Goal: Task Accomplishment & Management: Use online tool/utility

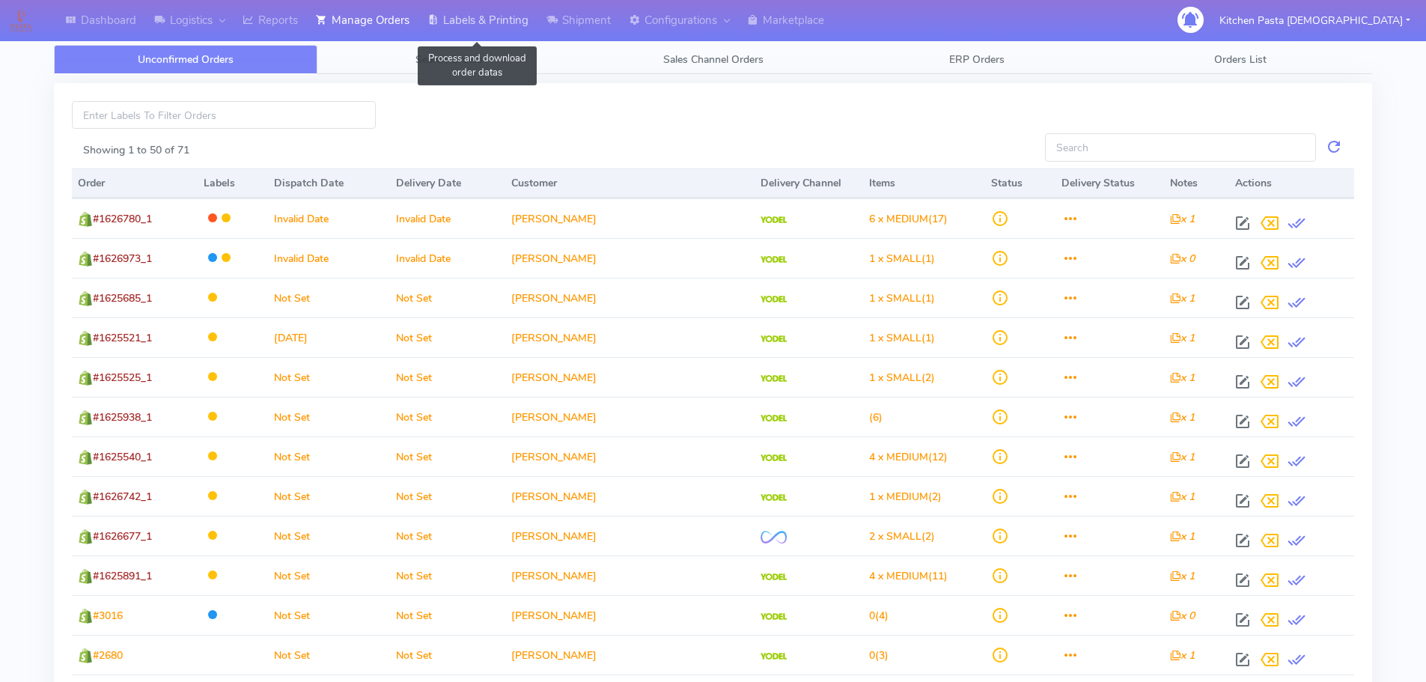
click at [478, 28] on link "Labels & Printing" at bounding box center [477, 20] width 119 height 41
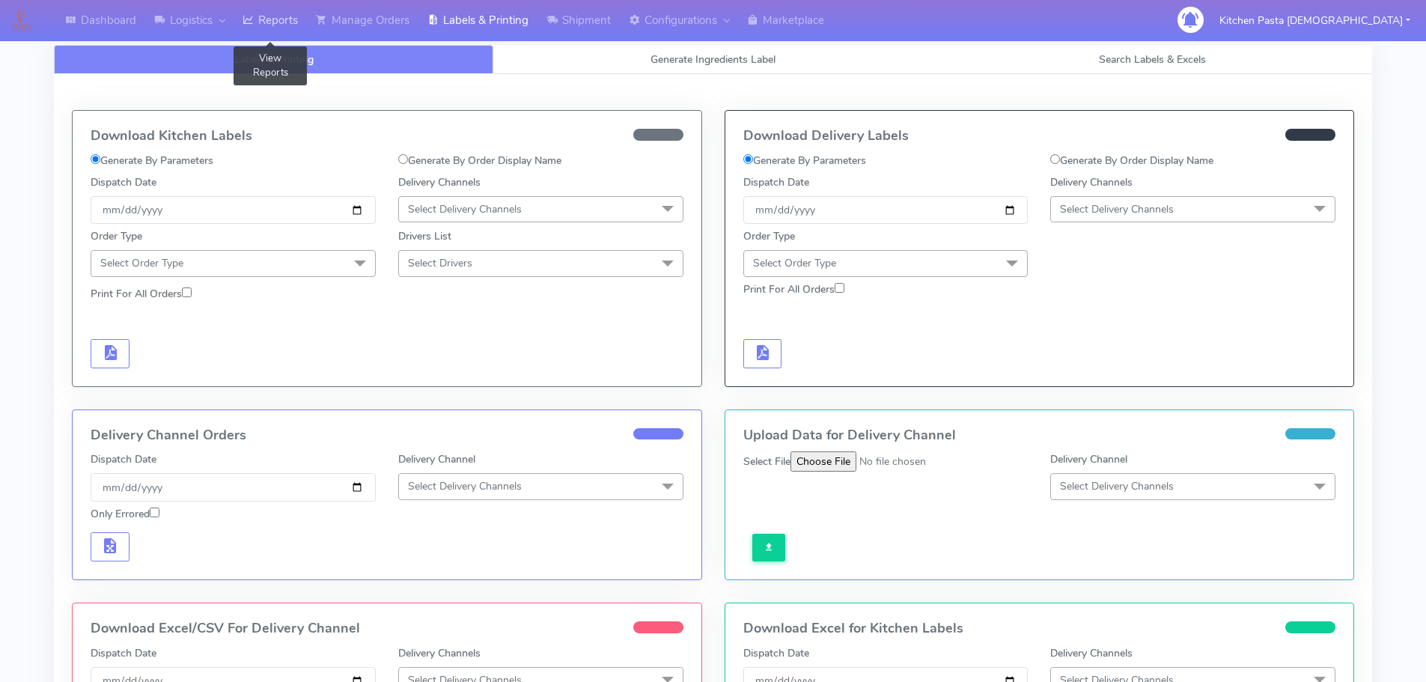
click at [267, 28] on link "Reports" at bounding box center [270, 20] width 73 height 41
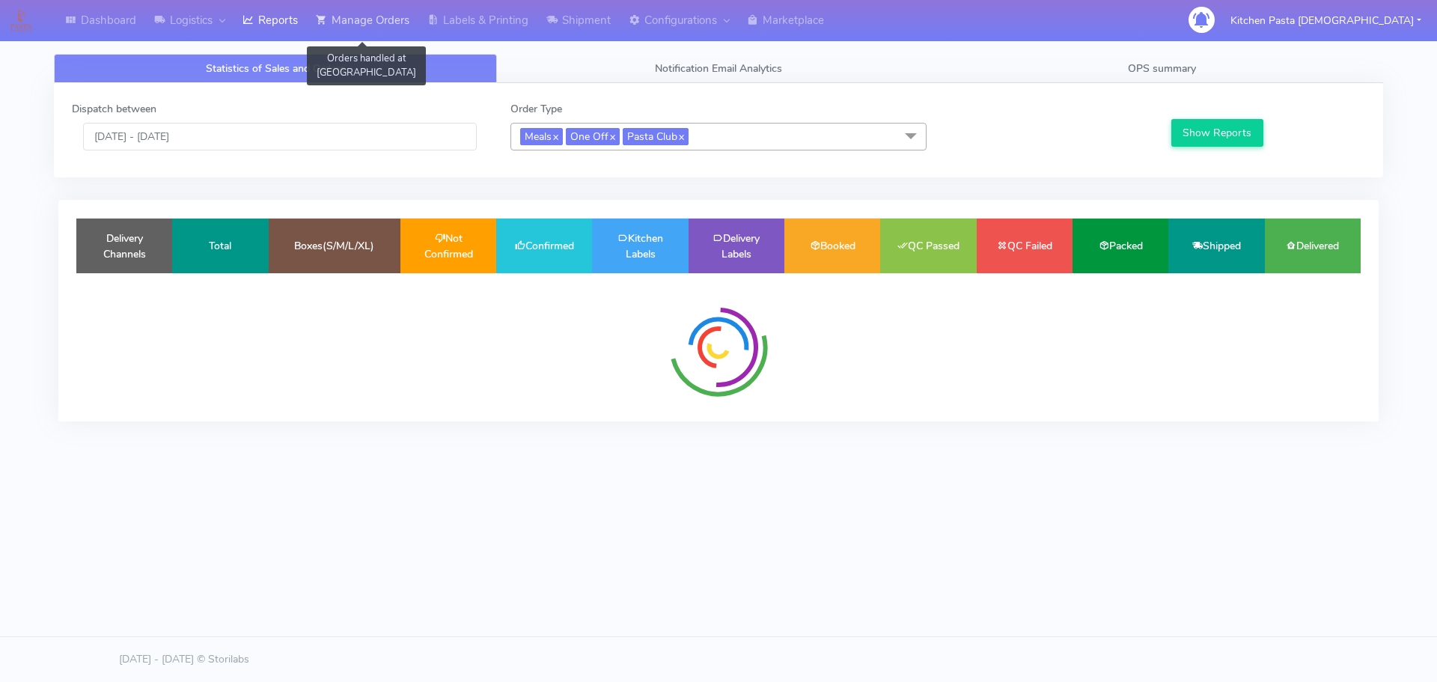
click at [380, 11] on link "Manage Orders" at bounding box center [363, 20] width 112 height 41
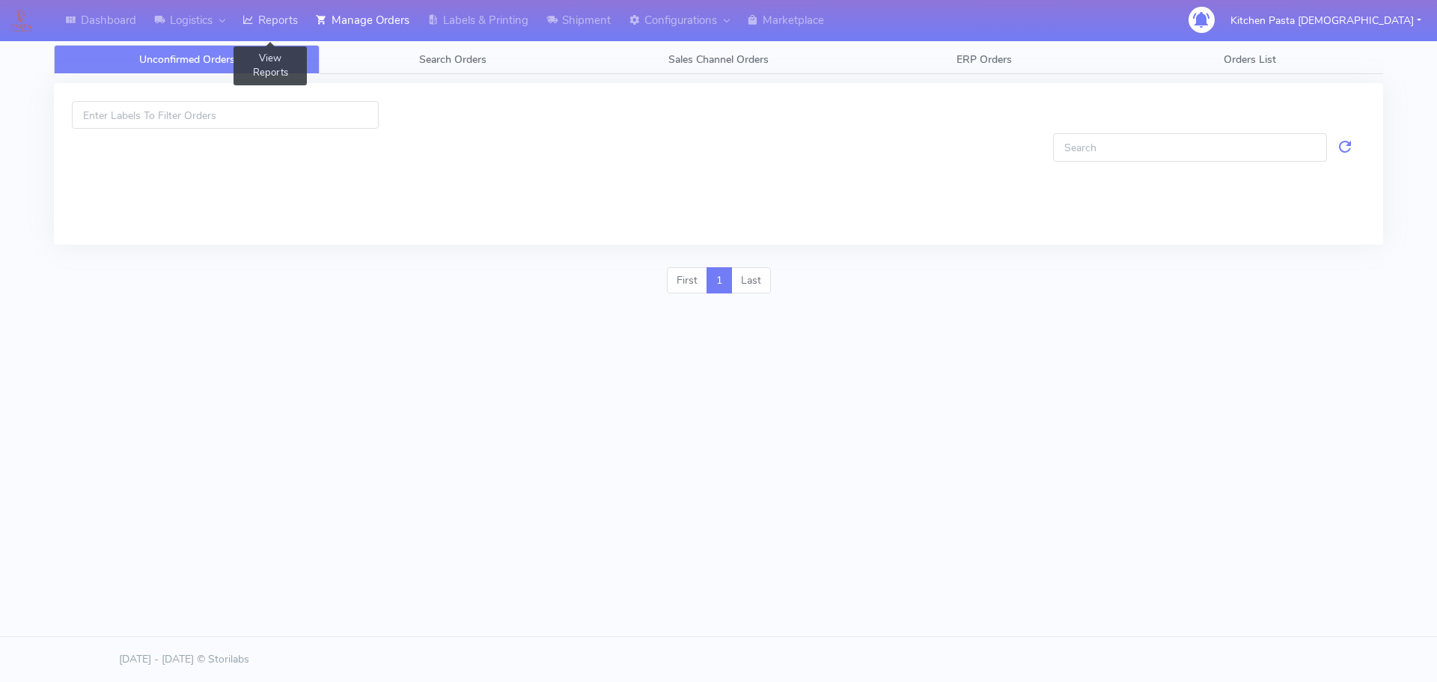
click at [266, 25] on link "Reports" at bounding box center [270, 20] width 73 height 41
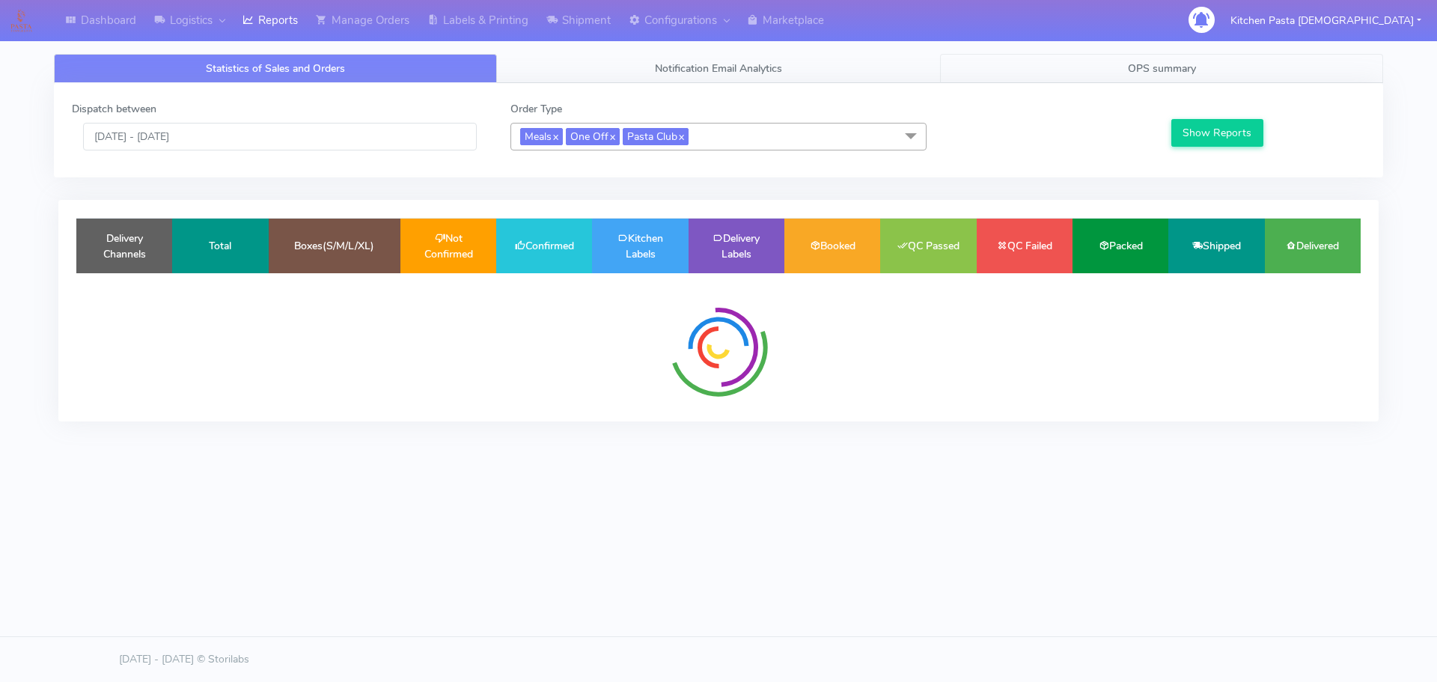
click at [1154, 67] on span "OPS summary" at bounding box center [1162, 68] width 68 height 14
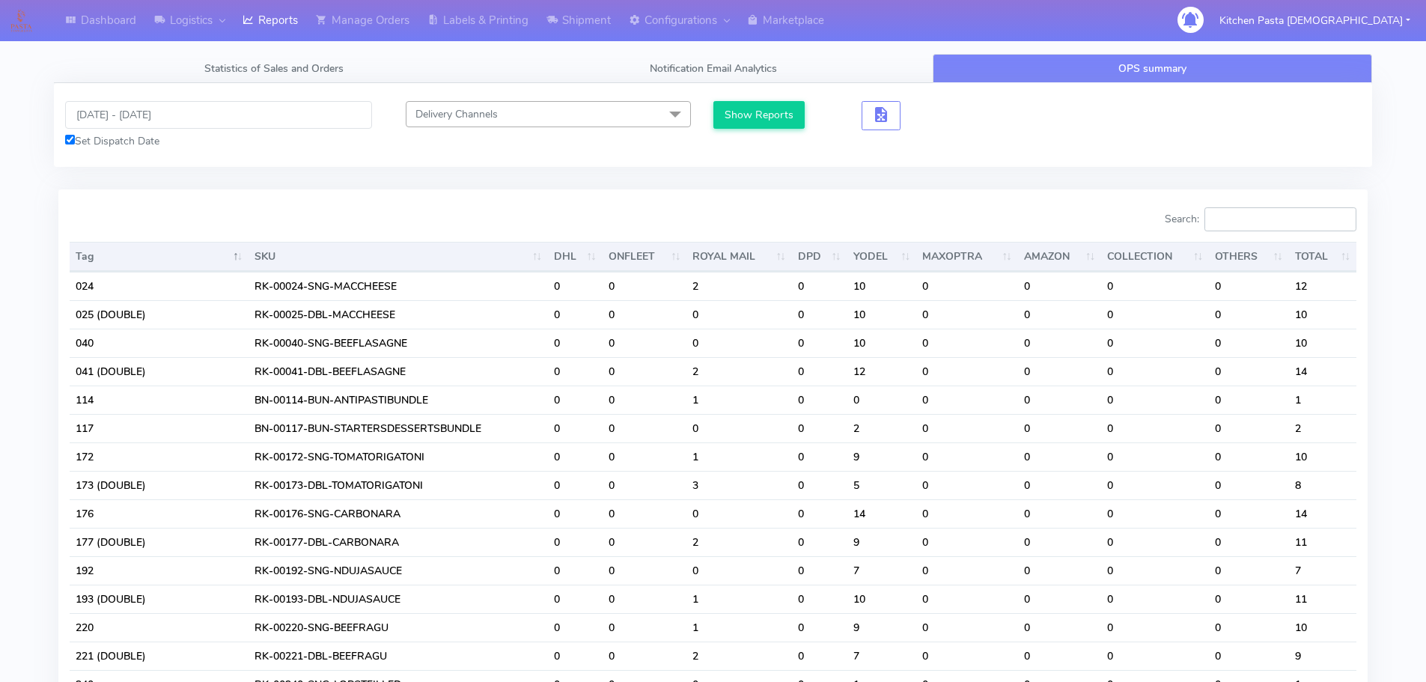
click at [1251, 215] on input "Search:" at bounding box center [1281, 219] width 152 height 24
click at [791, 121] on button "Show Reports" at bounding box center [759, 115] width 92 height 28
click at [1259, 219] on input "Search:" at bounding box center [1281, 219] width 152 height 24
click at [130, 127] on input "[DATE] - [DATE]" at bounding box center [218, 115] width 307 height 28
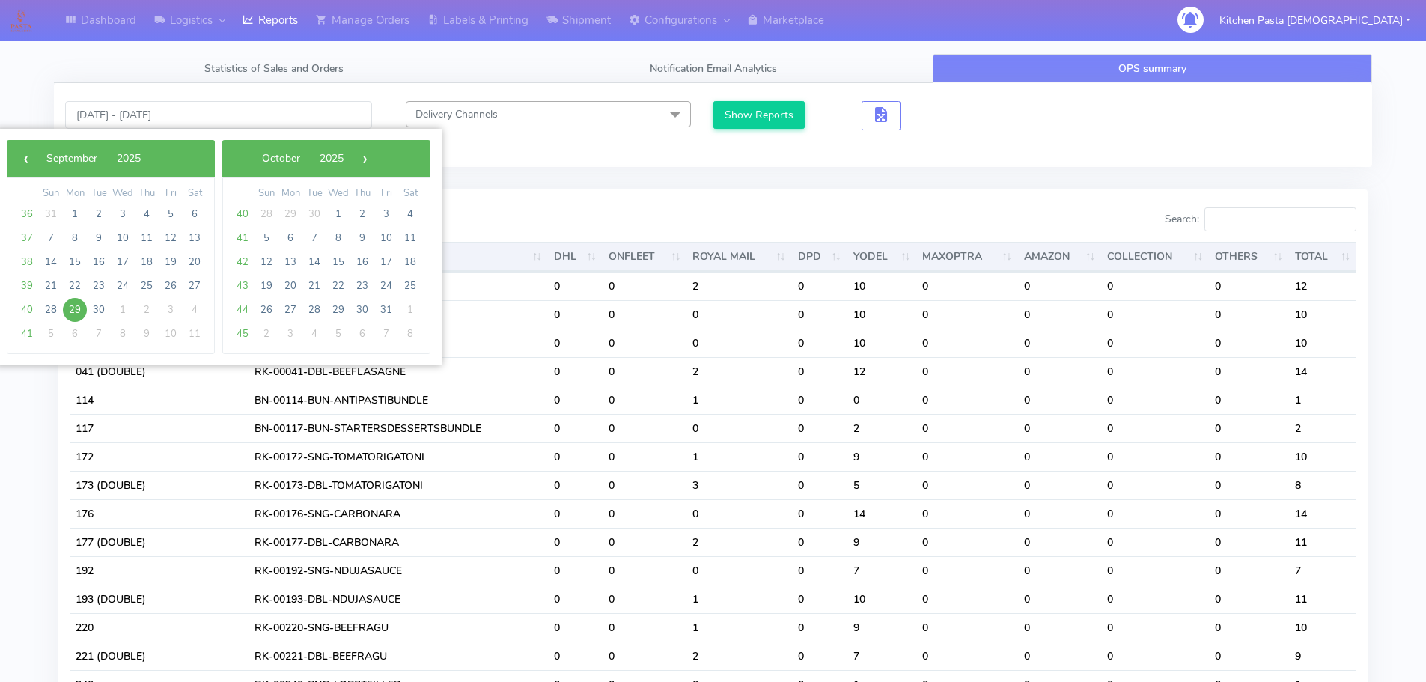
click at [79, 302] on span "29" at bounding box center [75, 310] width 24 height 24
click at [88, 302] on td "30" at bounding box center [99, 310] width 24 height 24
click at [101, 305] on span "30" at bounding box center [99, 310] width 24 height 24
type input "29/09/2025 - 30/09/2025"
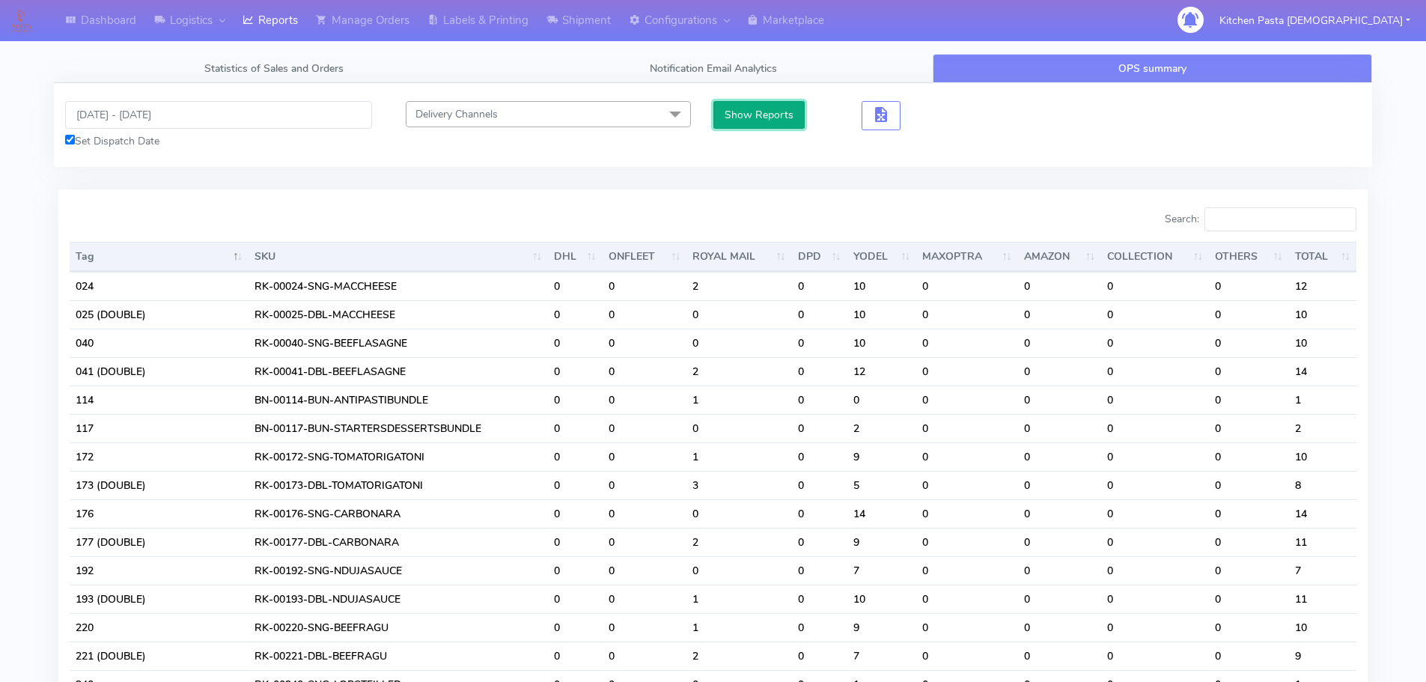
click at [740, 118] on button "Show Reports" at bounding box center [759, 115] width 92 height 28
click at [1268, 228] on input "Search:" at bounding box center [1281, 219] width 152 height 24
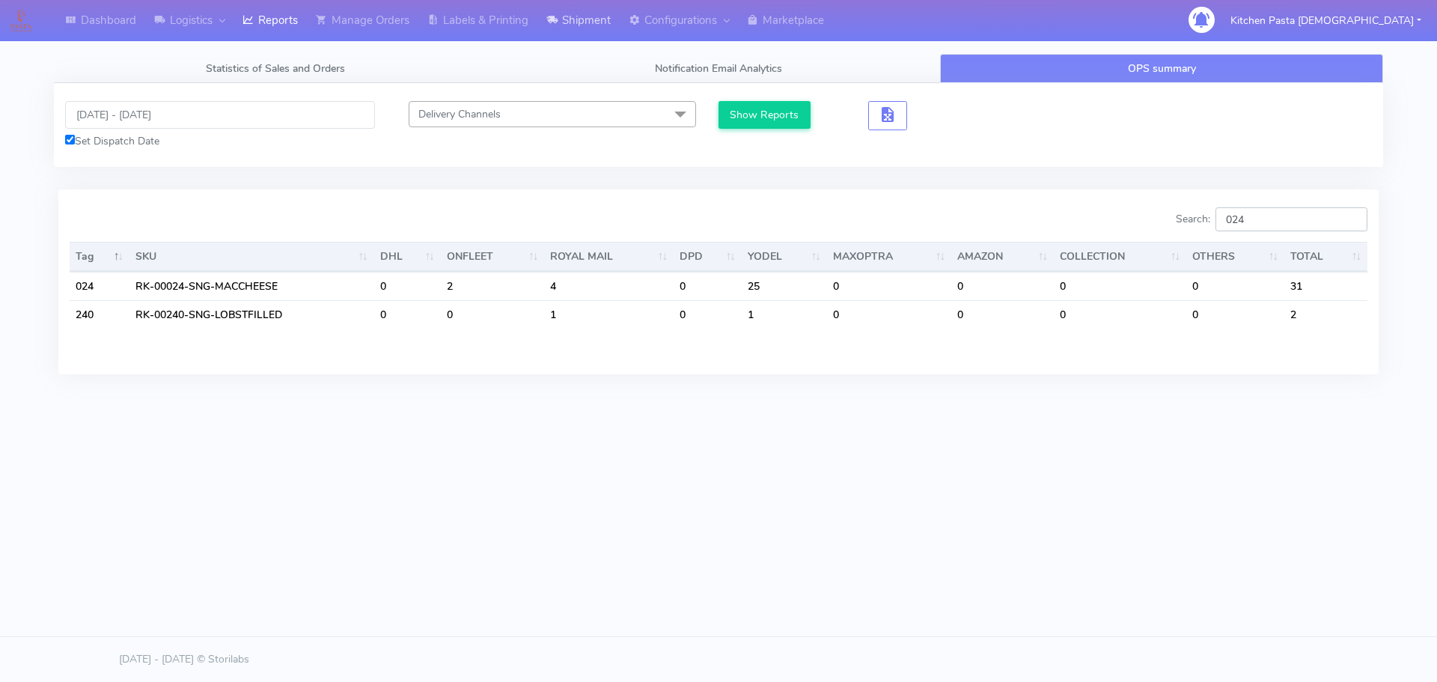
type input "024"
click at [1116, 148] on div "29/09/2025 - 30/09/2025 Set Dispatch Date Delivery Channels Select All DHL OnFl…" at bounding box center [719, 125] width 1330 height 48
click at [273, 34] on link "Reports" at bounding box center [270, 20] width 73 height 41
click at [278, 25] on link "Reports" at bounding box center [270, 20] width 73 height 41
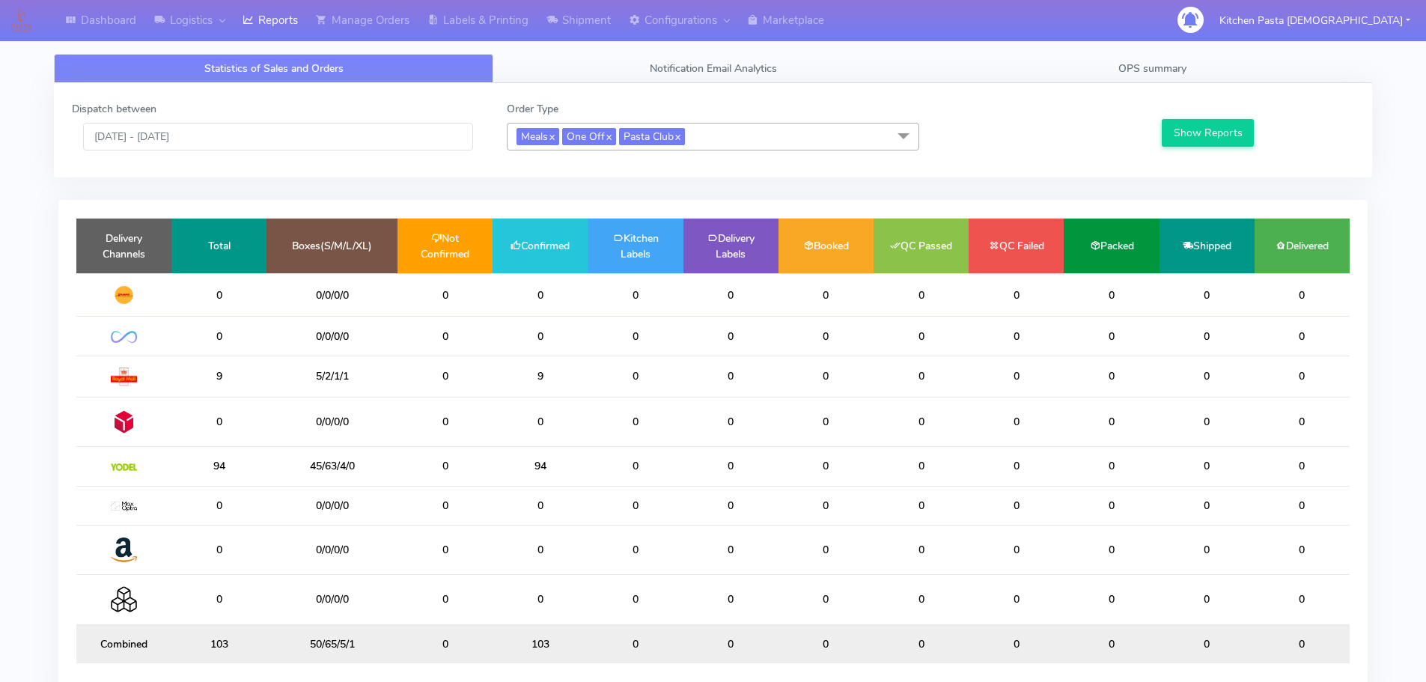
drag, startPoint x: 815, startPoint y: 717, endPoint x: 770, endPoint y: 717, distance: 44.2
drag, startPoint x: 770, startPoint y: 717, endPoint x: 558, endPoint y: 475, distance: 322.1
click at [558, 475] on td "94" at bounding box center [540, 466] width 95 height 39
click at [240, 110] on div "Dispatch between 29/09/2025 - 29/09/2025" at bounding box center [278, 125] width 435 height 49
click at [243, 148] on input "[DATE] - [DATE]" at bounding box center [278, 137] width 390 height 28
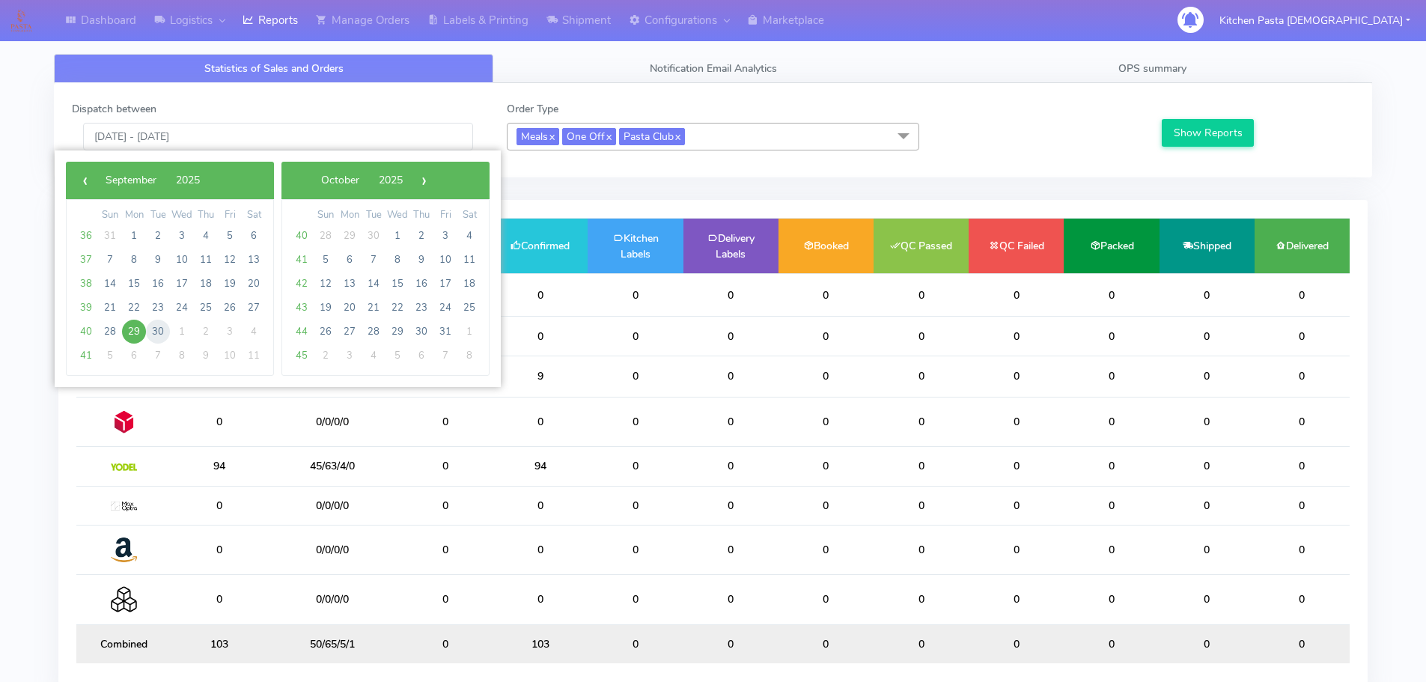
click at [167, 335] on span "30" at bounding box center [158, 332] width 24 height 24
type input "30/09/2025 - 30/09/2025"
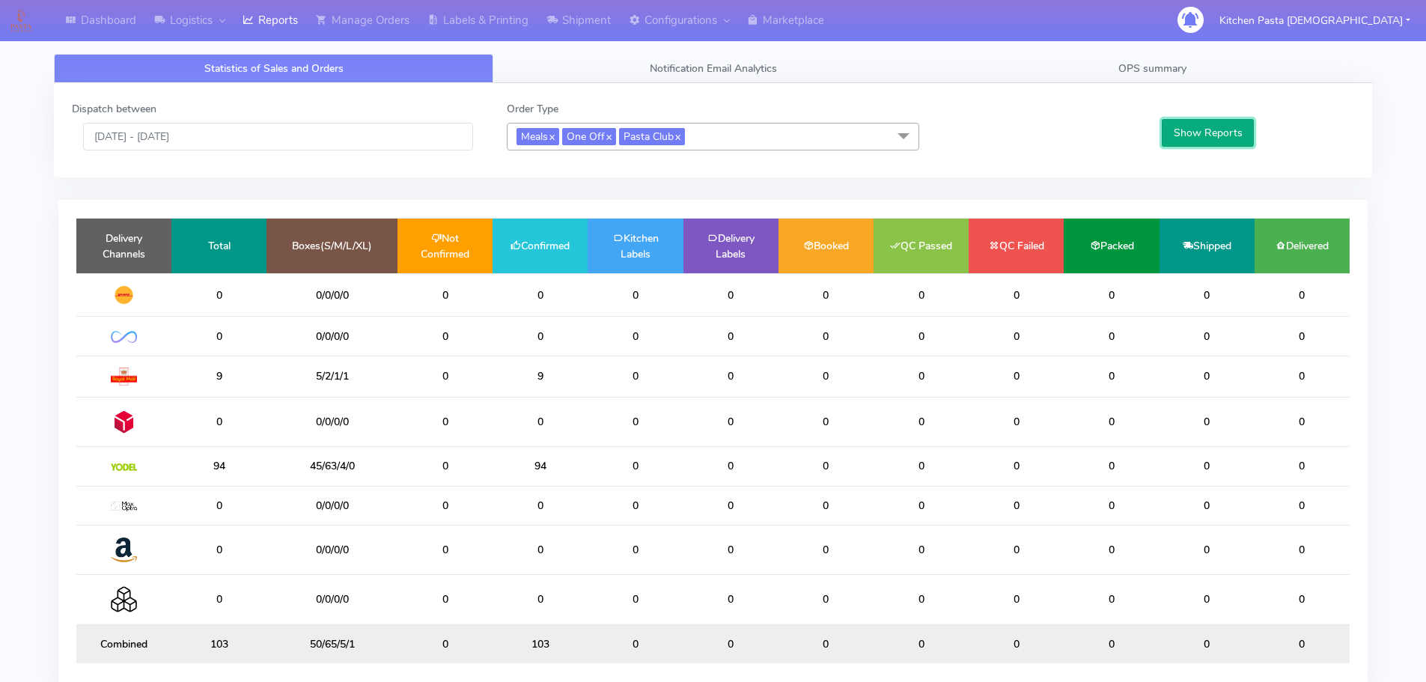
click at [1200, 133] on button "Show Reports" at bounding box center [1208, 133] width 92 height 28
drag, startPoint x: 377, startPoint y: 459, endPoint x: 264, endPoint y: 447, distance: 113.7
click at [264, 447] on tr "95 45/65/4/0 0 95 0 0 0 0 0 0 0 0" at bounding box center [712, 466] width 1273 height 39
click at [394, 464] on td "45/65/4/0" at bounding box center [332, 466] width 131 height 39
drag, startPoint x: 377, startPoint y: 469, endPoint x: 283, endPoint y: 475, distance: 94.5
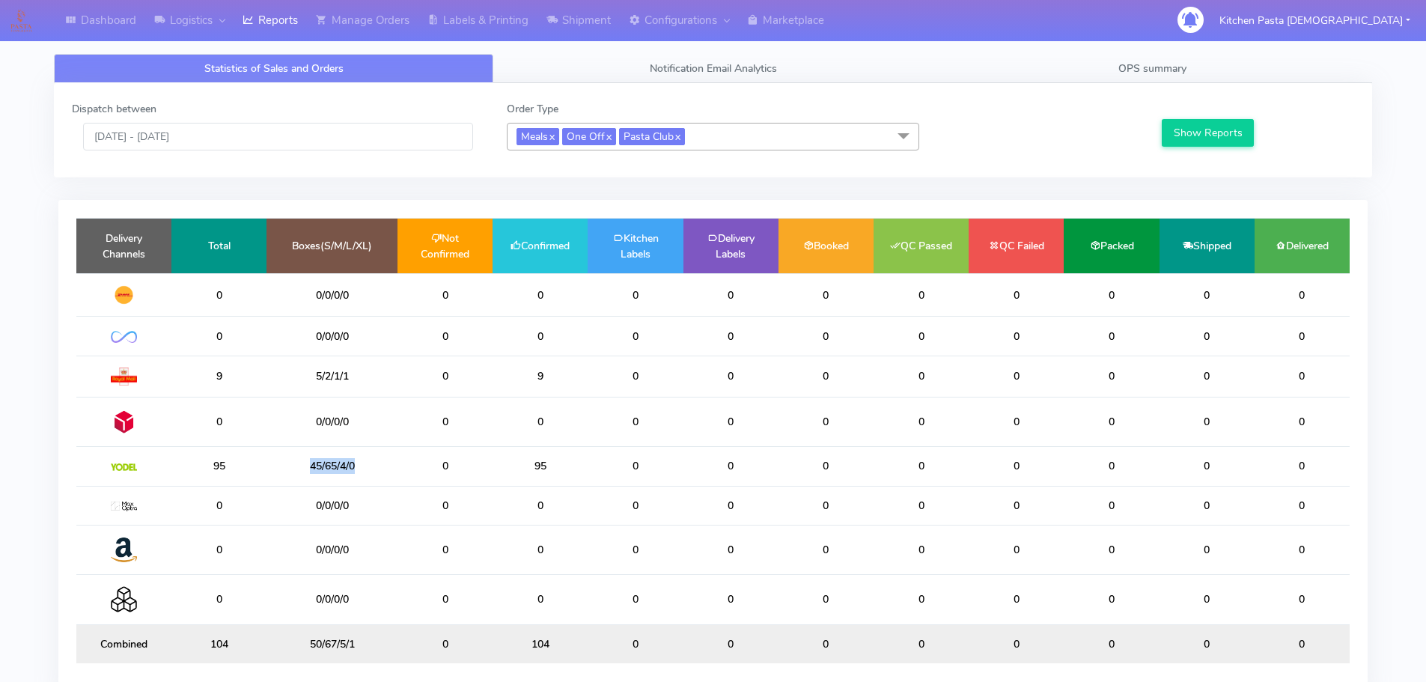
click at [283, 475] on td "45/65/4/0" at bounding box center [332, 466] width 131 height 39
click at [346, 473] on td "45/65/4/0" at bounding box center [332, 466] width 131 height 39
drag, startPoint x: 359, startPoint y: 466, endPoint x: 294, endPoint y: 466, distance: 64.4
click at [294, 466] on td "45/65/4/0" at bounding box center [332, 466] width 131 height 39
click at [389, 469] on td "45/65/4/0" at bounding box center [332, 466] width 131 height 39
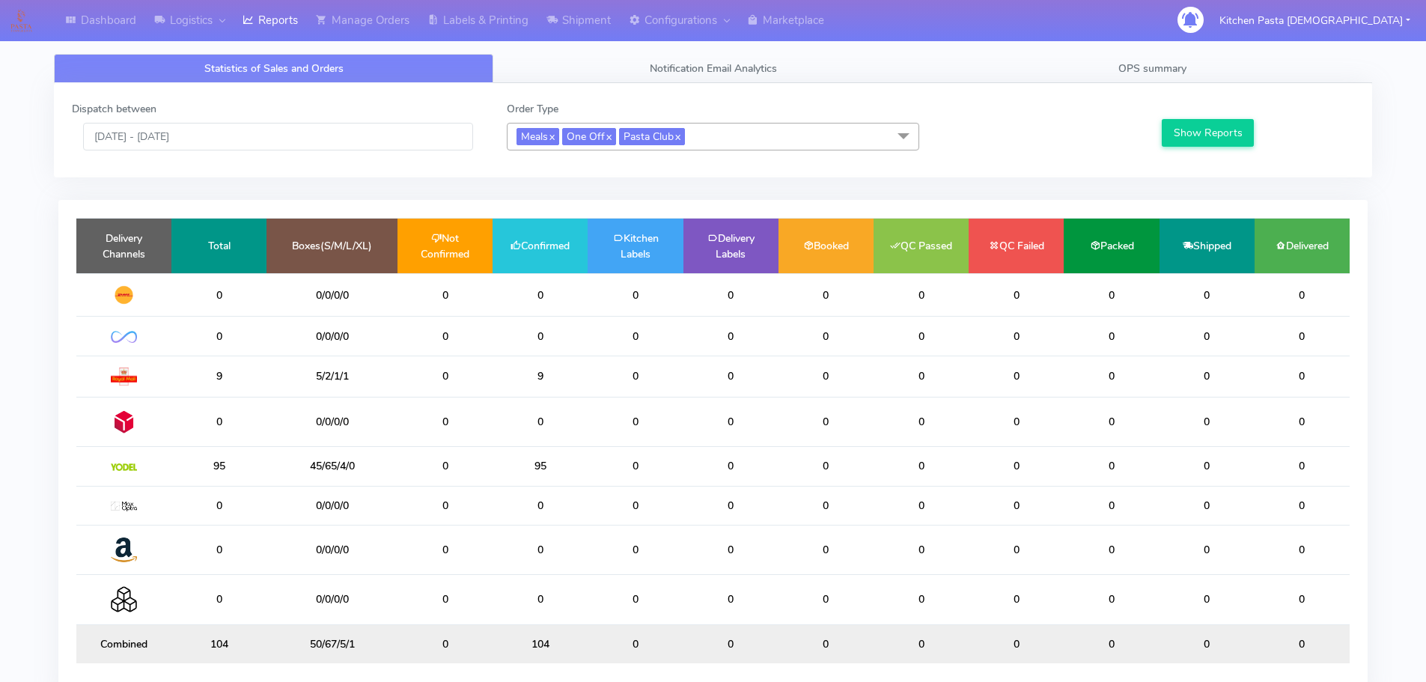
drag, startPoint x: 571, startPoint y: 467, endPoint x: 478, endPoint y: 470, distance: 92.9
click at [511, 470] on td "95" at bounding box center [540, 466] width 95 height 39
click at [234, 140] on input "[DATE] - [DATE]" at bounding box center [278, 137] width 390 height 28
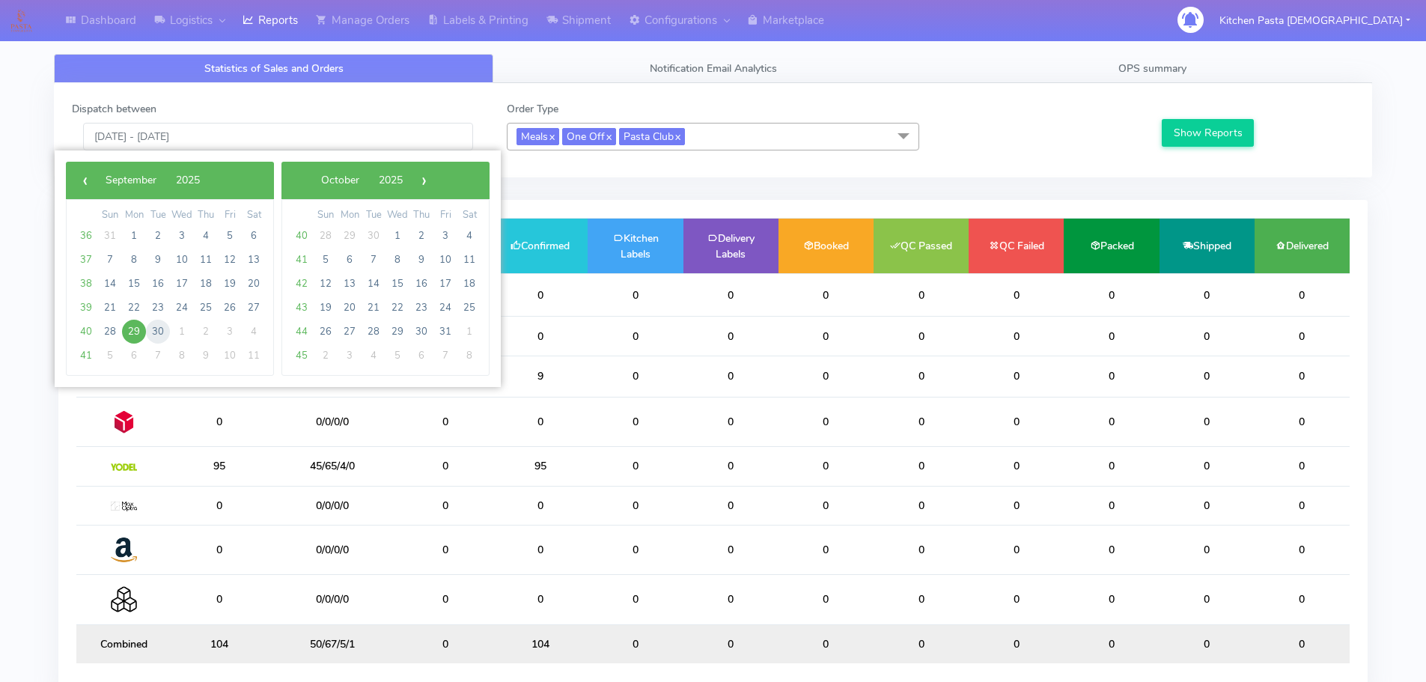
click at [159, 337] on span "30" at bounding box center [158, 332] width 24 height 24
type input "30/09/2025 - 30/09/2025"
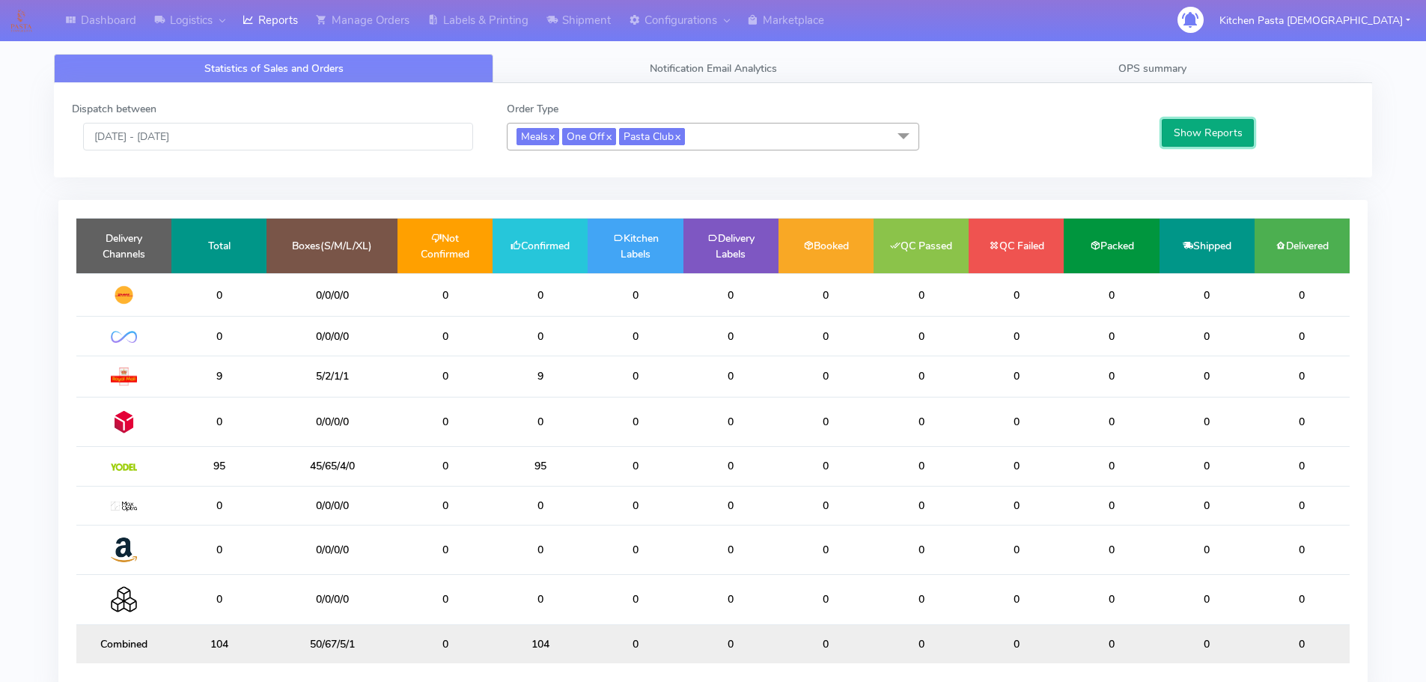
click at [1204, 141] on button "Show Reports" at bounding box center [1208, 133] width 92 height 28
click at [592, 13] on link "Shipment" at bounding box center [579, 20] width 82 height 41
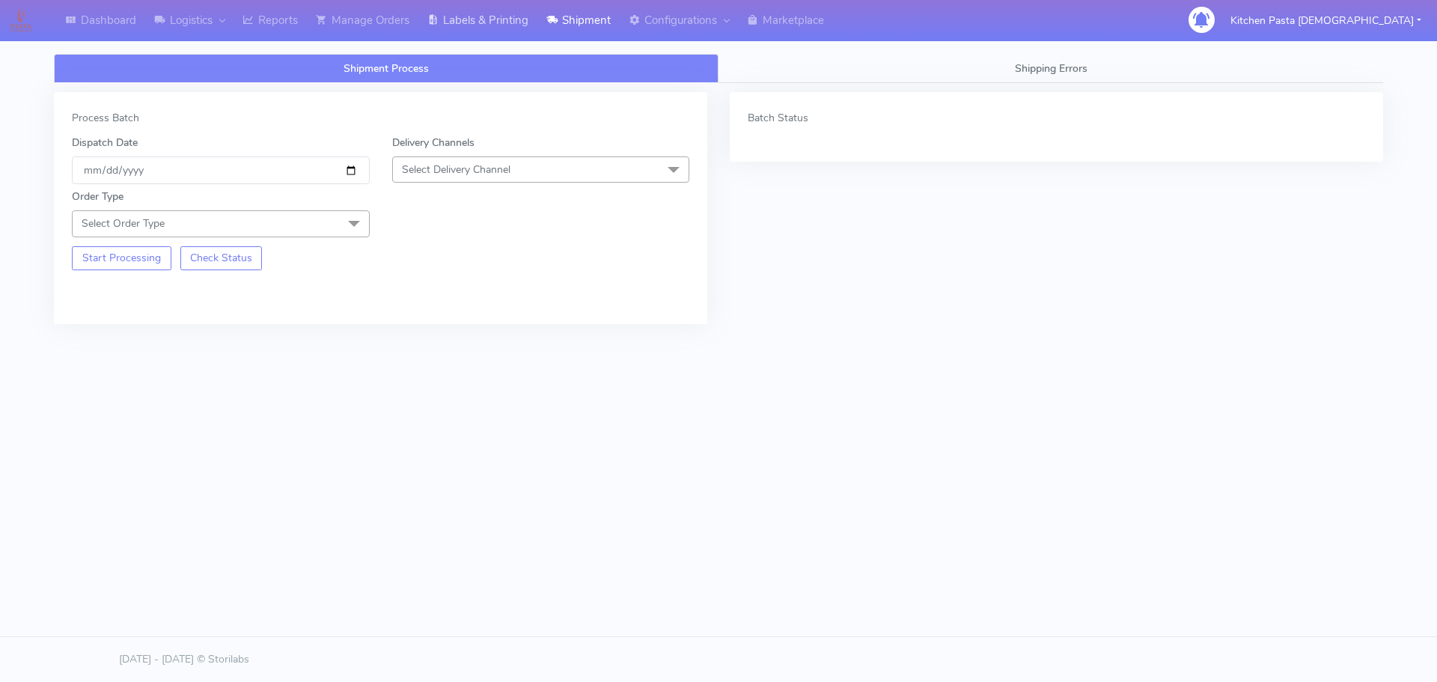
click at [509, 23] on link "Labels & Printing" at bounding box center [477, 20] width 119 height 41
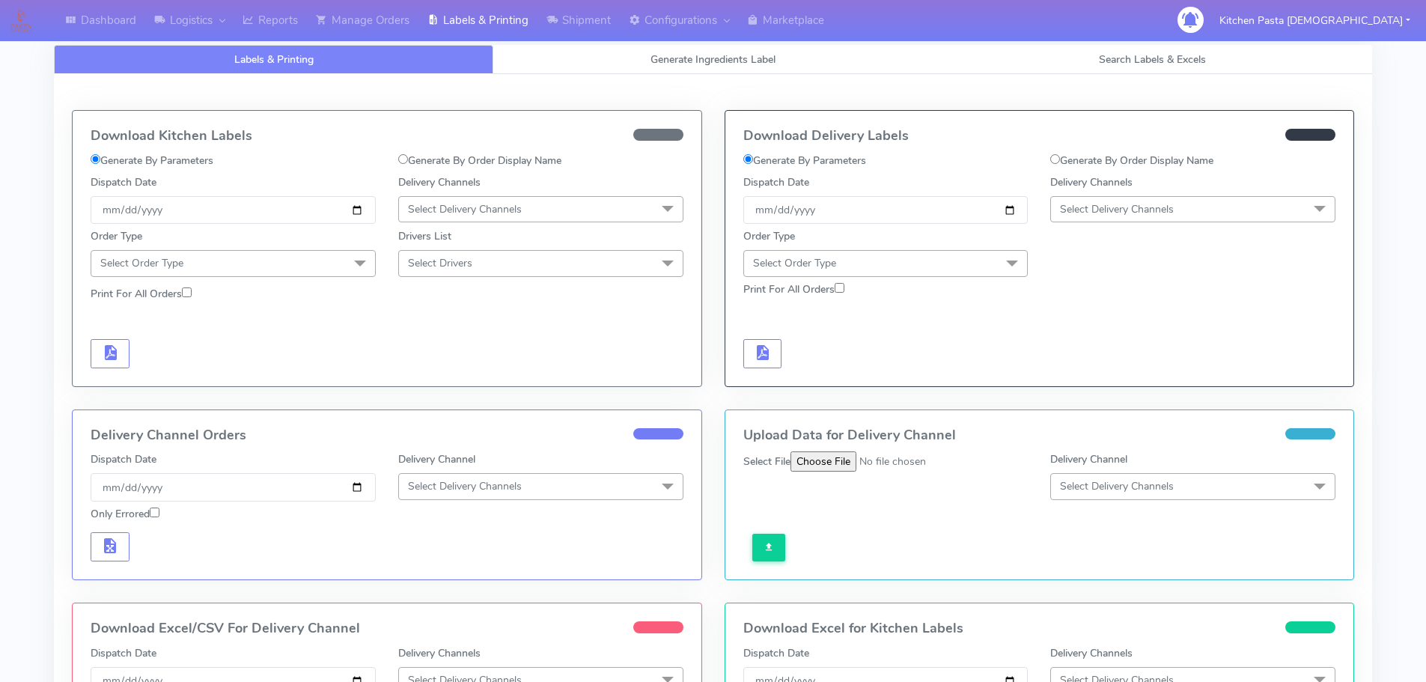
click at [544, 216] on span "Select Delivery Channels" at bounding box center [540, 209] width 285 height 26
click at [452, 330] on div "Royal Mail" at bounding box center [541, 328] width 269 height 16
click at [329, 261] on span "Select Order Type" at bounding box center [233, 263] width 285 height 26
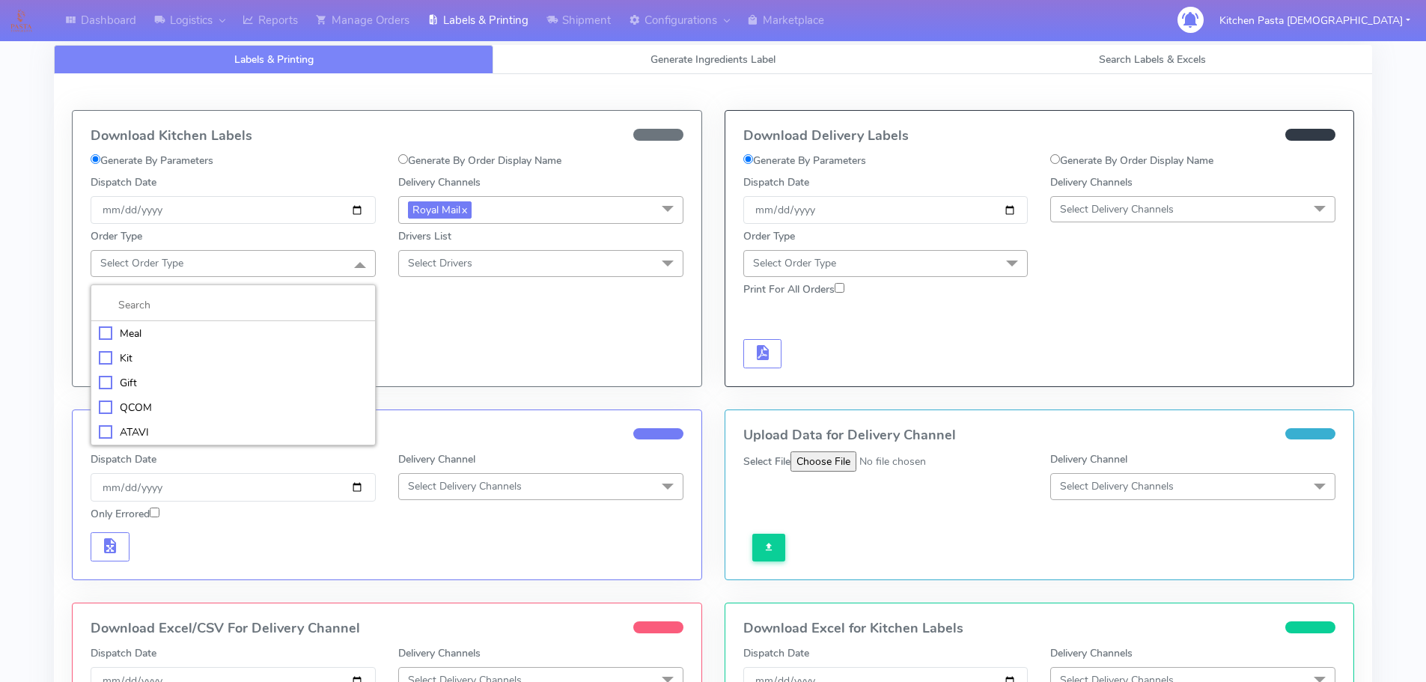
click at [243, 336] on div "Meal" at bounding box center [233, 334] width 269 height 16
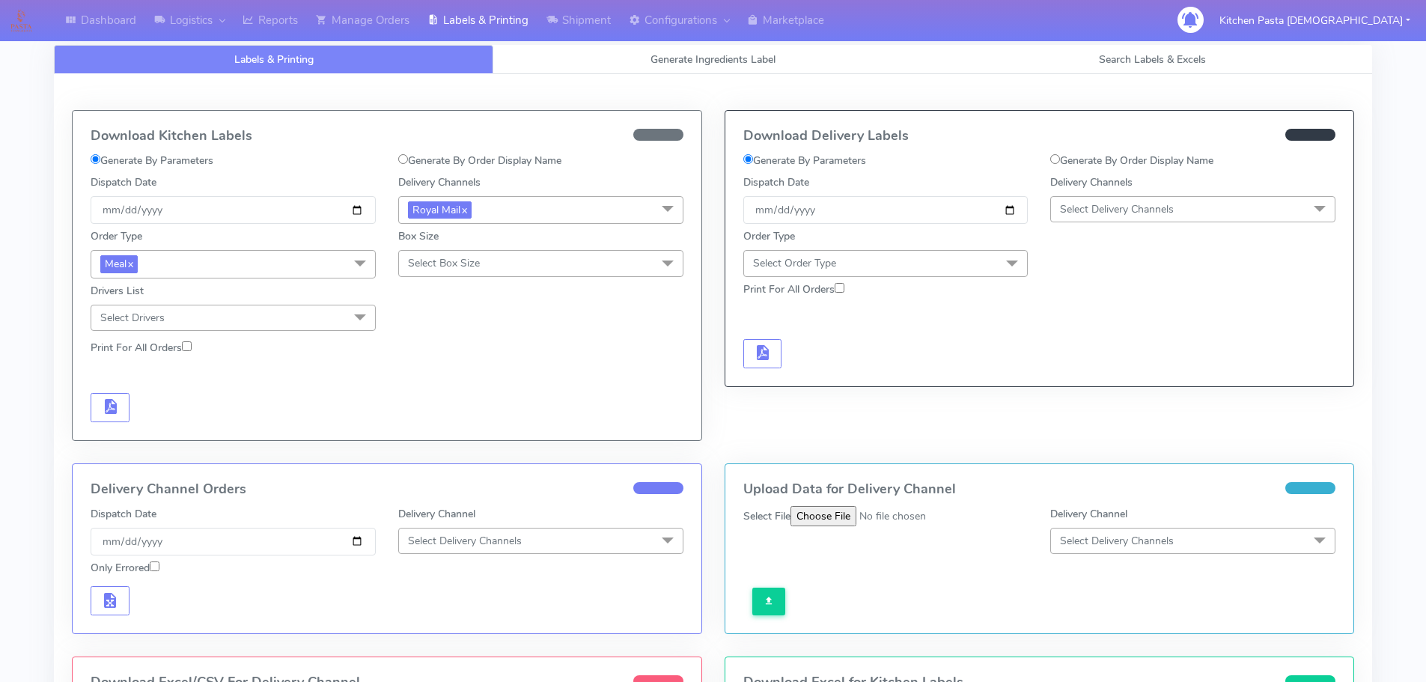
click at [497, 246] on div "Box Size Select Box Size Small Small-PR-1 Medium Large Mega" at bounding box center [541, 251] width 308 height 54
click at [502, 260] on span "Select Box Size" at bounding box center [540, 263] width 285 height 26
click at [448, 332] on div "Small" at bounding box center [541, 334] width 269 height 16
click at [448, 263] on span "Small x" at bounding box center [428, 263] width 41 height 17
click at [433, 422] on li "Mega" at bounding box center [541, 433] width 284 height 25
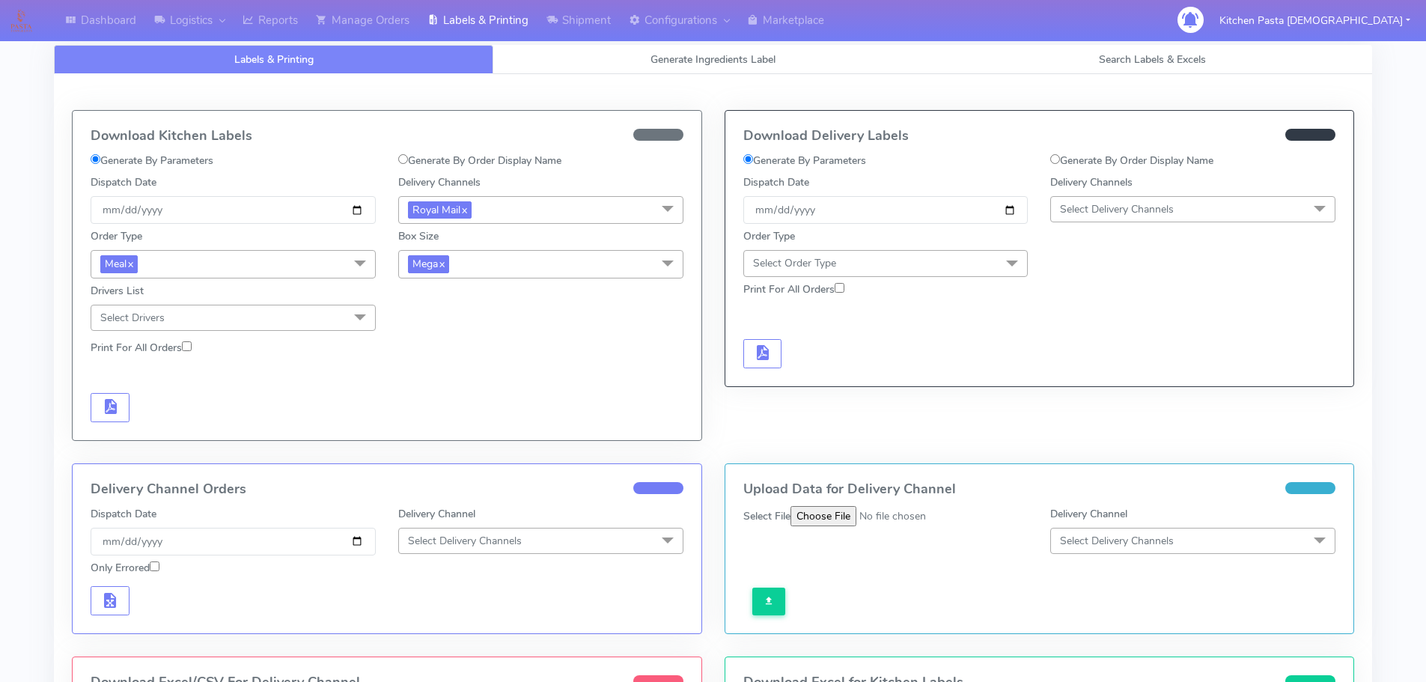
click at [453, 262] on span "Mega x" at bounding box center [540, 264] width 285 height 28
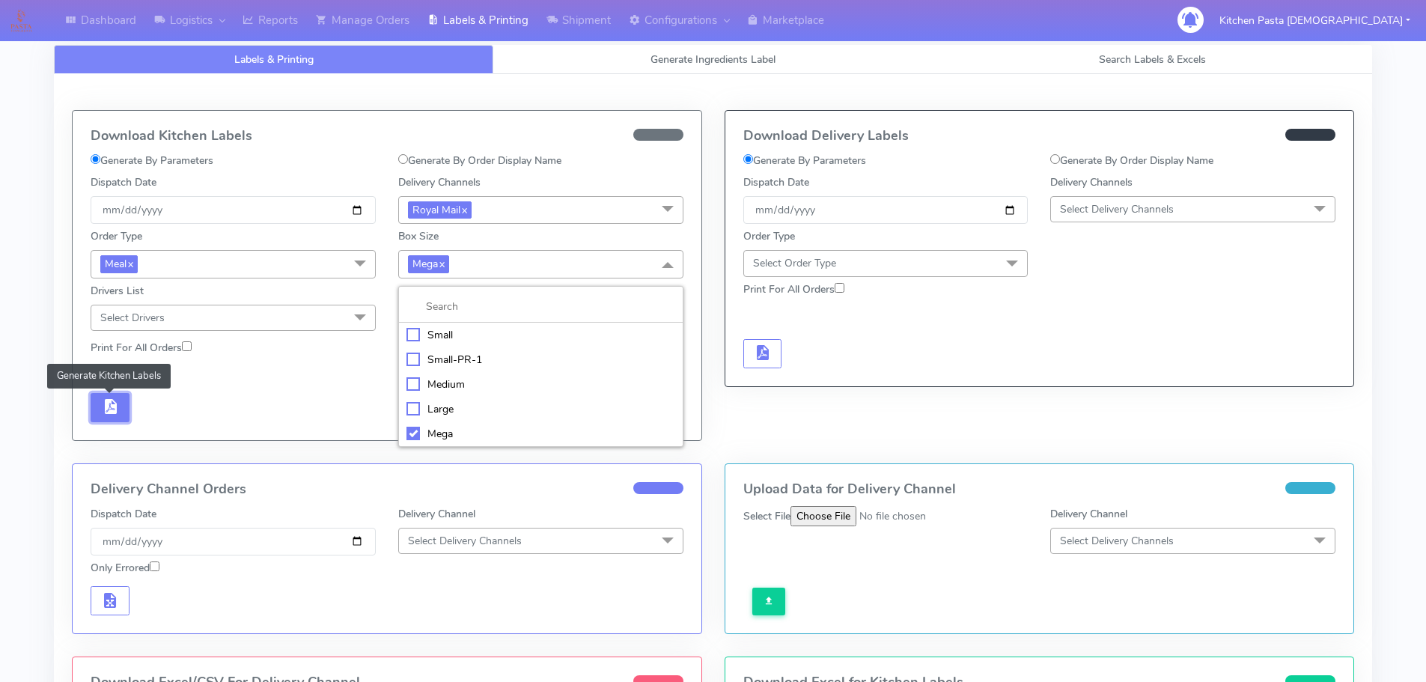
click at [104, 415] on span "button" at bounding box center [110, 410] width 18 height 14
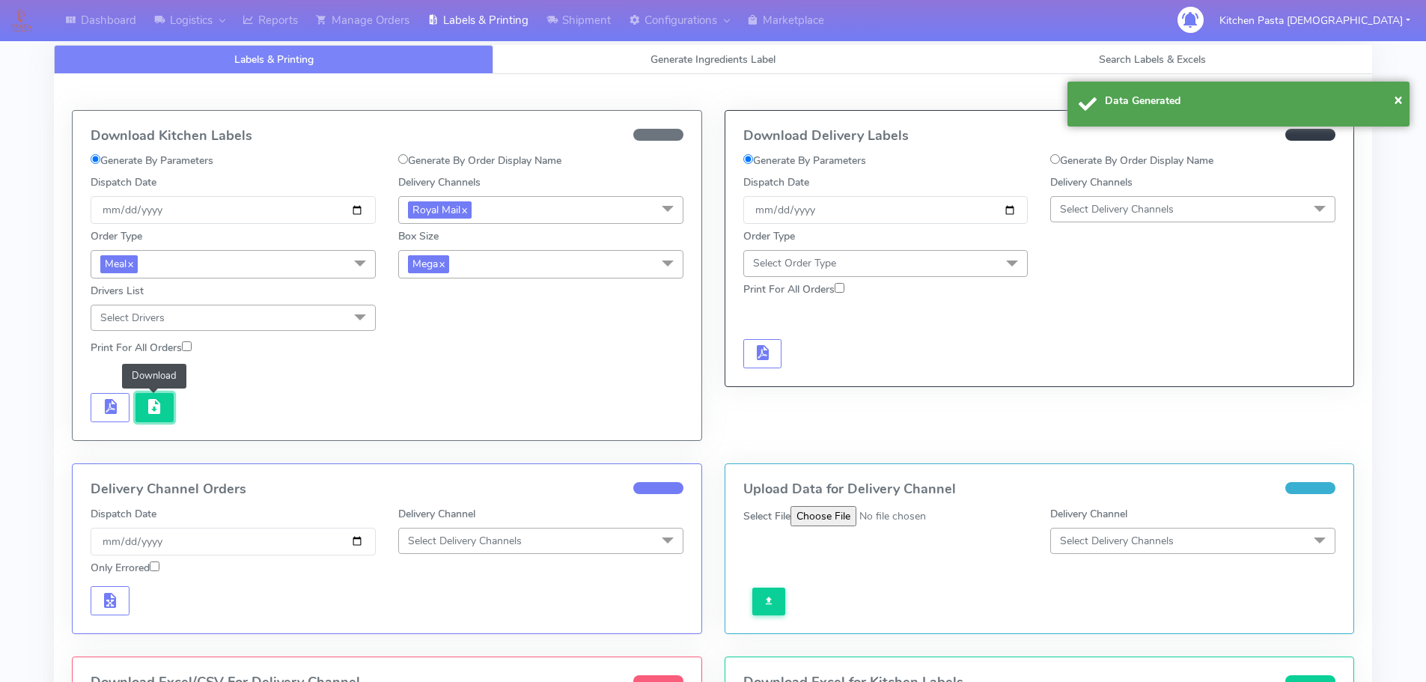
click at [156, 415] on span "button" at bounding box center [154, 410] width 18 height 14
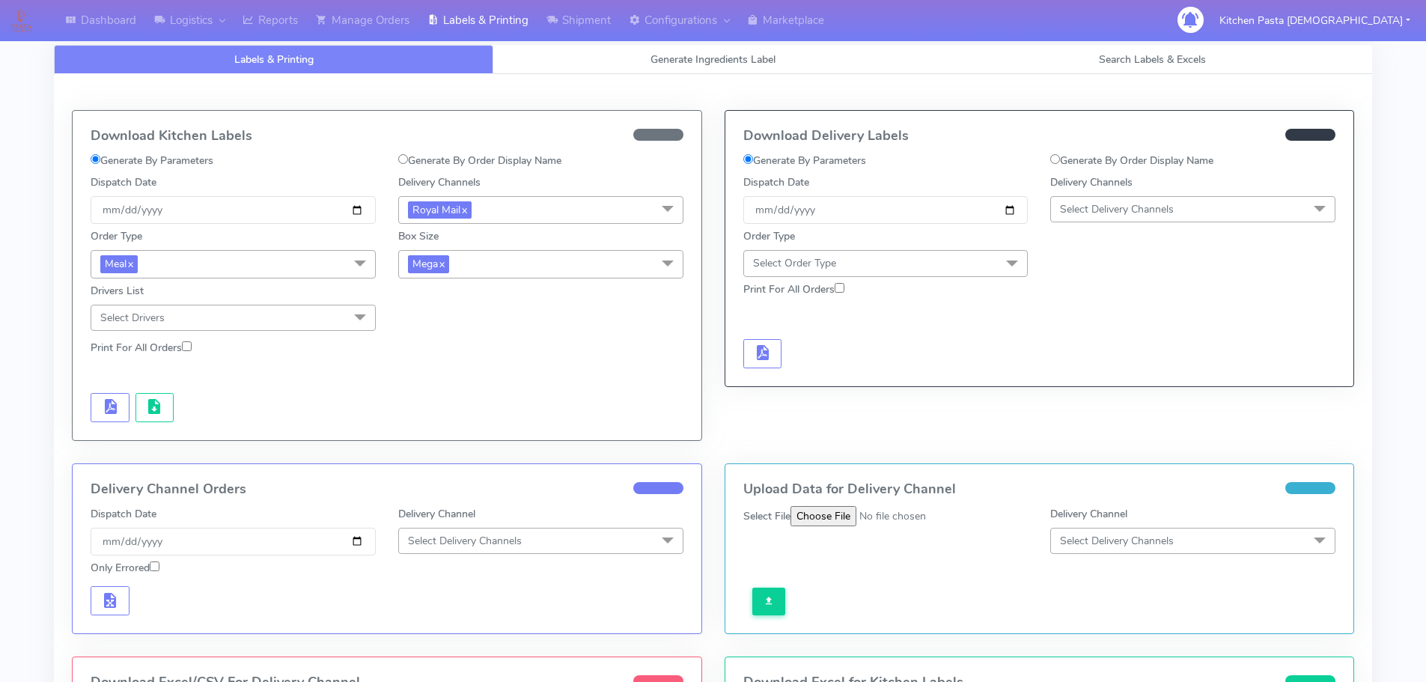
click at [483, 261] on span "Mega x" at bounding box center [540, 264] width 285 height 28
click at [445, 416] on div "Large" at bounding box center [541, 409] width 269 height 16
click at [123, 402] on button "button" at bounding box center [110, 407] width 39 height 29
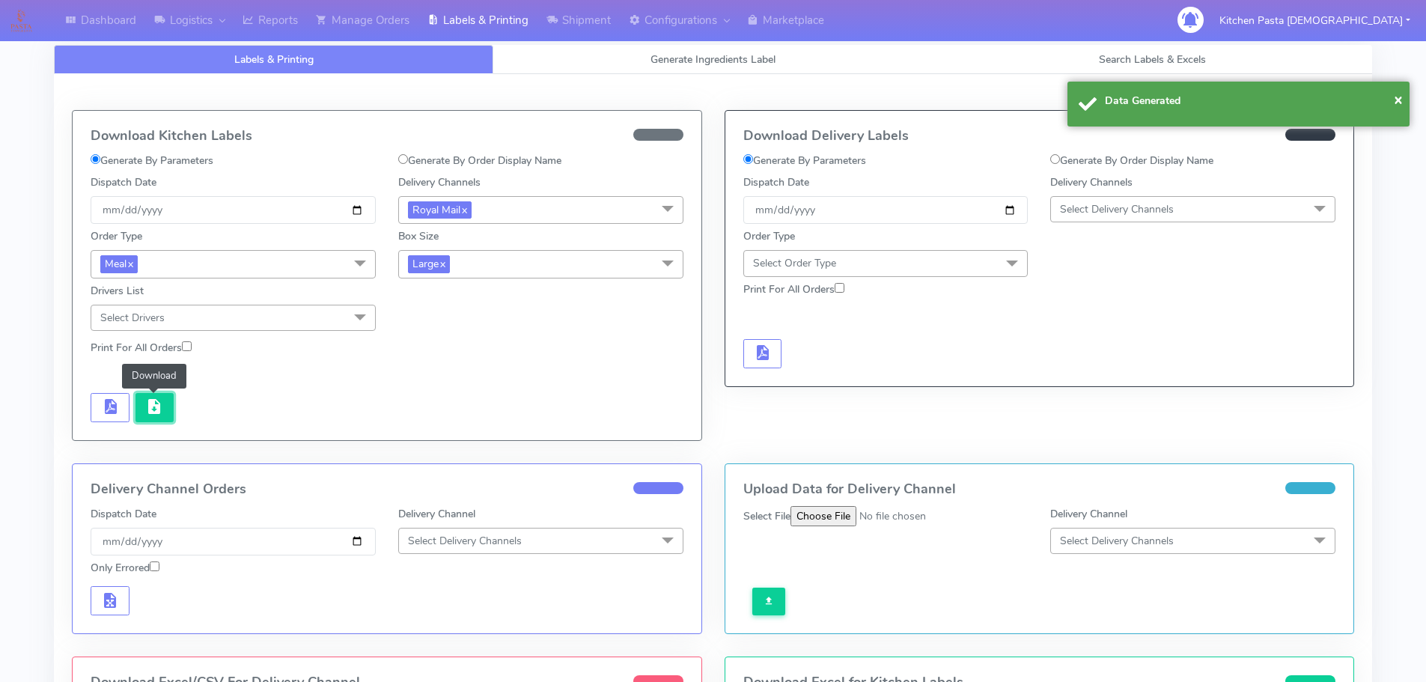
click at [159, 403] on span "button" at bounding box center [154, 410] width 18 height 14
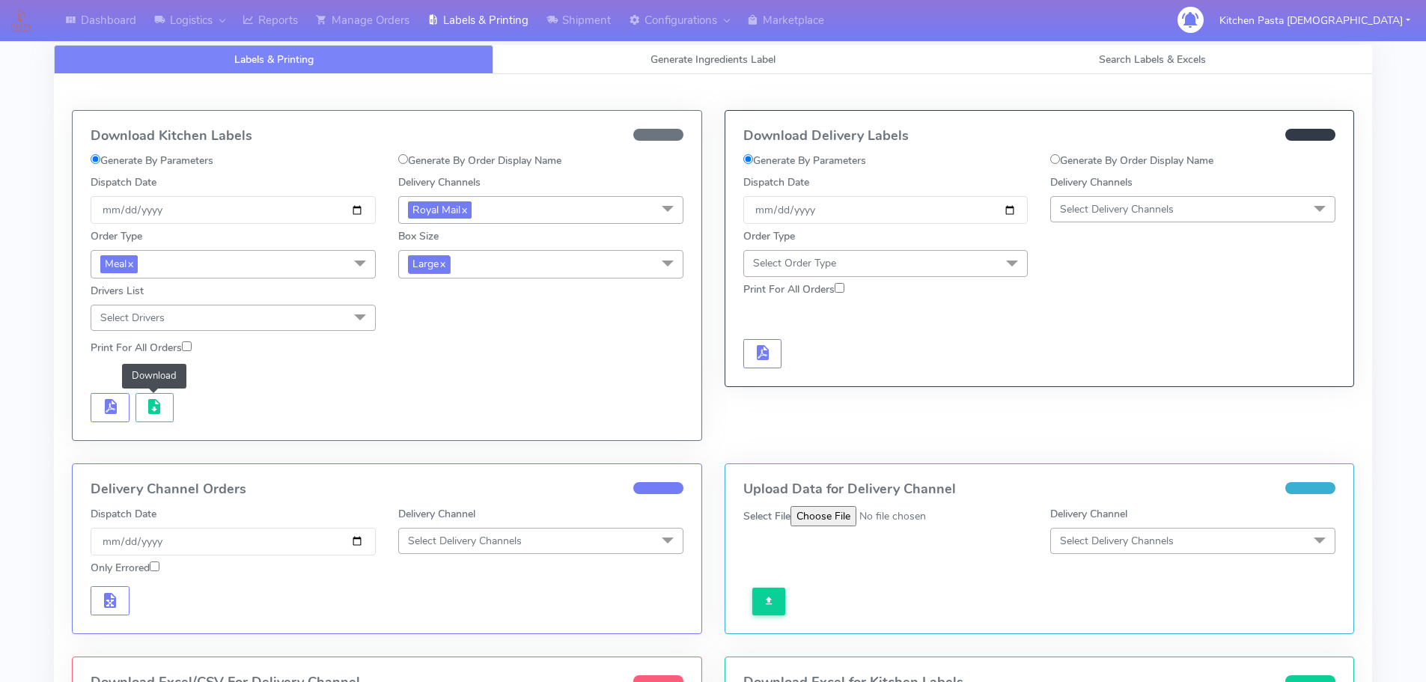
click at [445, 261] on link "x" at bounding box center [442, 263] width 7 height 16
click at [477, 249] on div "Box Size Select Box Size Small Small-PR-1 Medium Large Mega" at bounding box center [541, 251] width 308 height 54
click at [502, 263] on span "Select Box Size" at bounding box center [540, 263] width 285 height 26
click at [462, 381] on div "Medium" at bounding box center [541, 383] width 269 height 16
click at [121, 412] on button "button" at bounding box center [110, 407] width 39 height 29
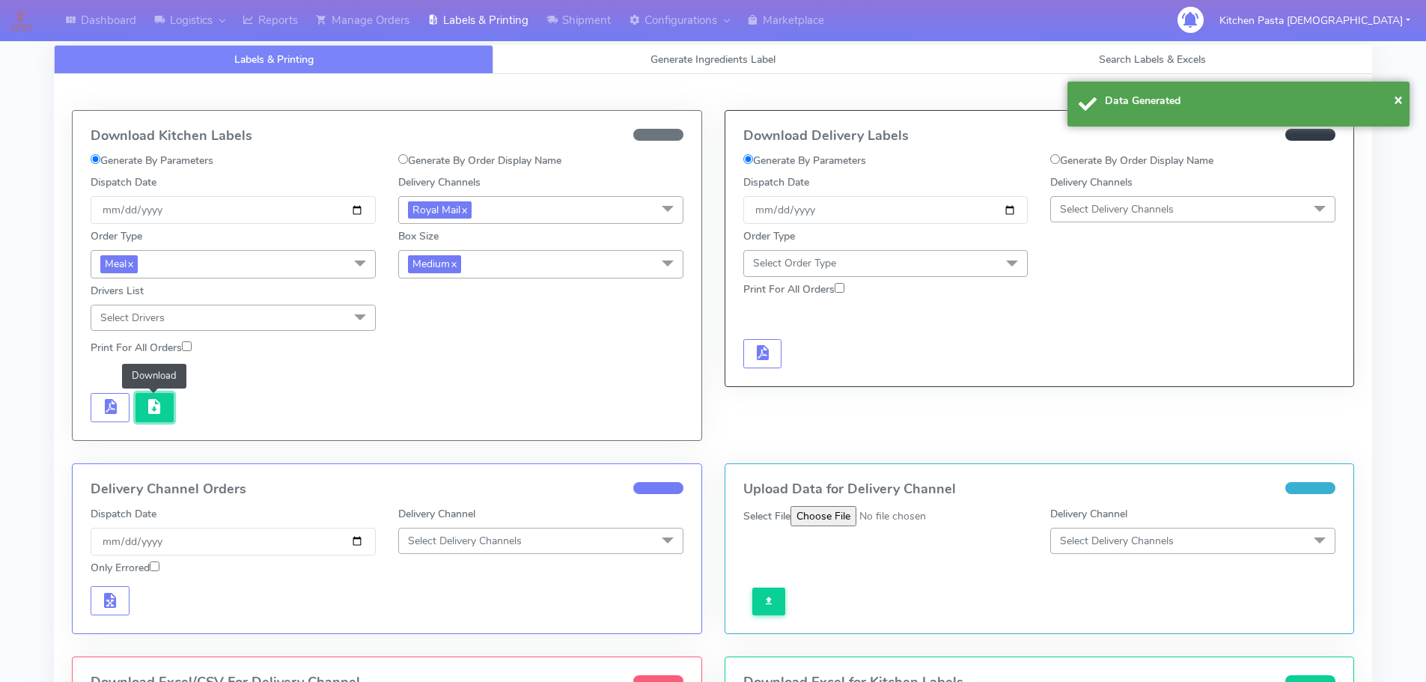
click at [153, 412] on span "button" at bounding box center [154, 410] width 18 height 14
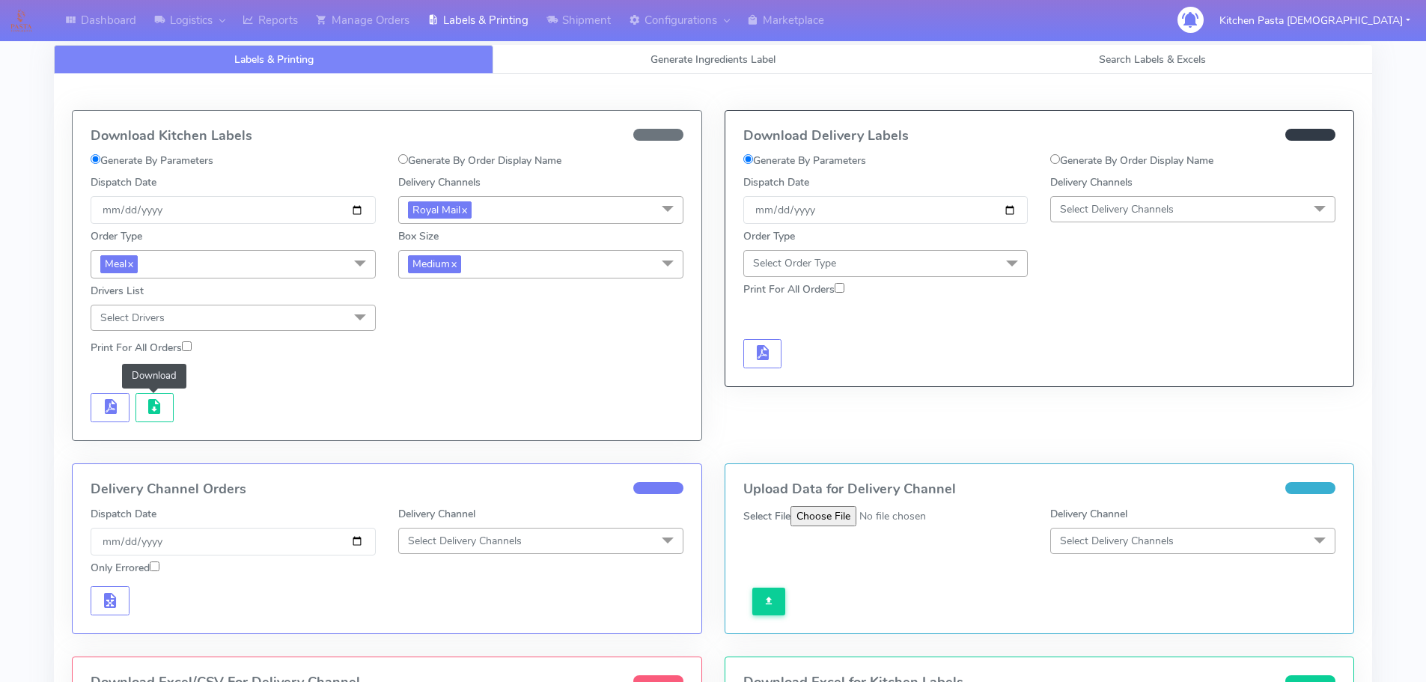
drag, startPoint x: 514, startPoint y: 271, endPoint x: 499, endPoint y: 283, distance: 19.2
click at [514, 271] on span "Medium x" at bounding box center [540, 264] width 285 height 28
click at [469, 338] on div "Small" at bounding box center [541, 335] width 269 height 16
click at [122, 394] on button "button" at bounding box center [110, 407] width 39 height 29
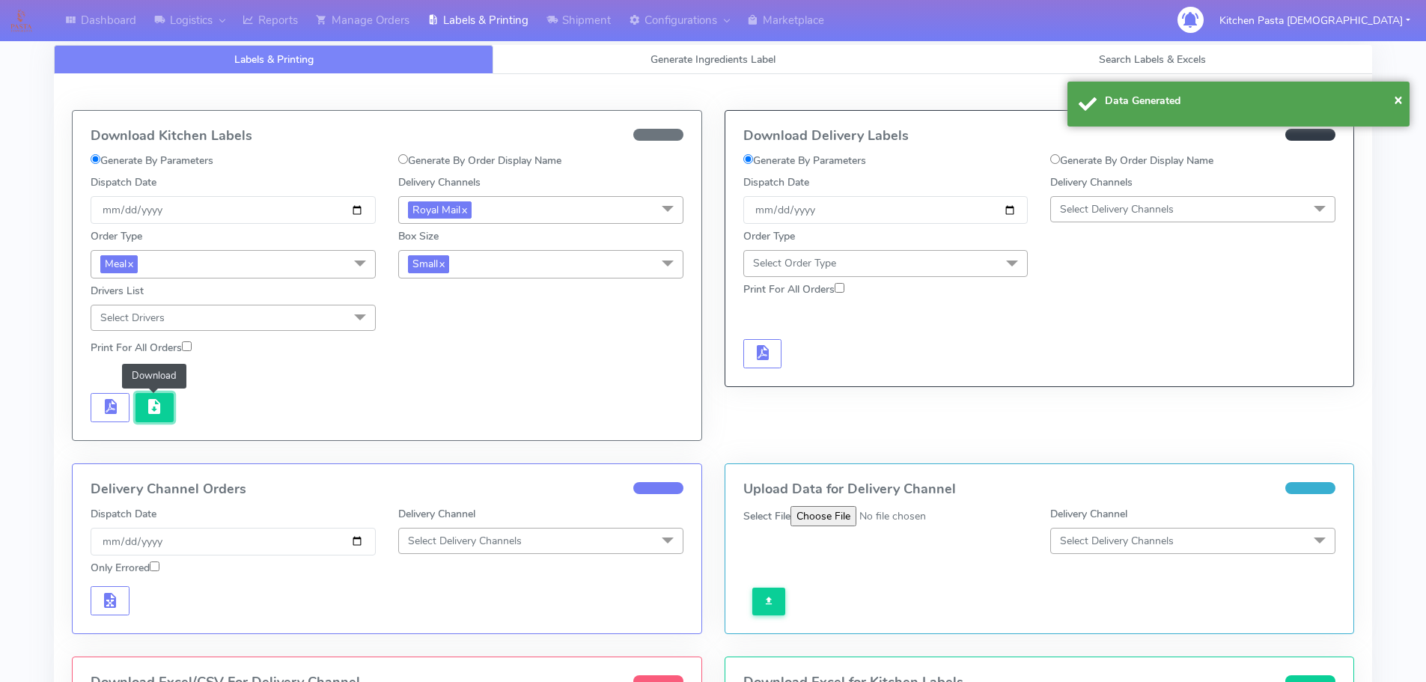
click at [156, 404] on span "button" at bounding box center [154, 410] width 18 height 14
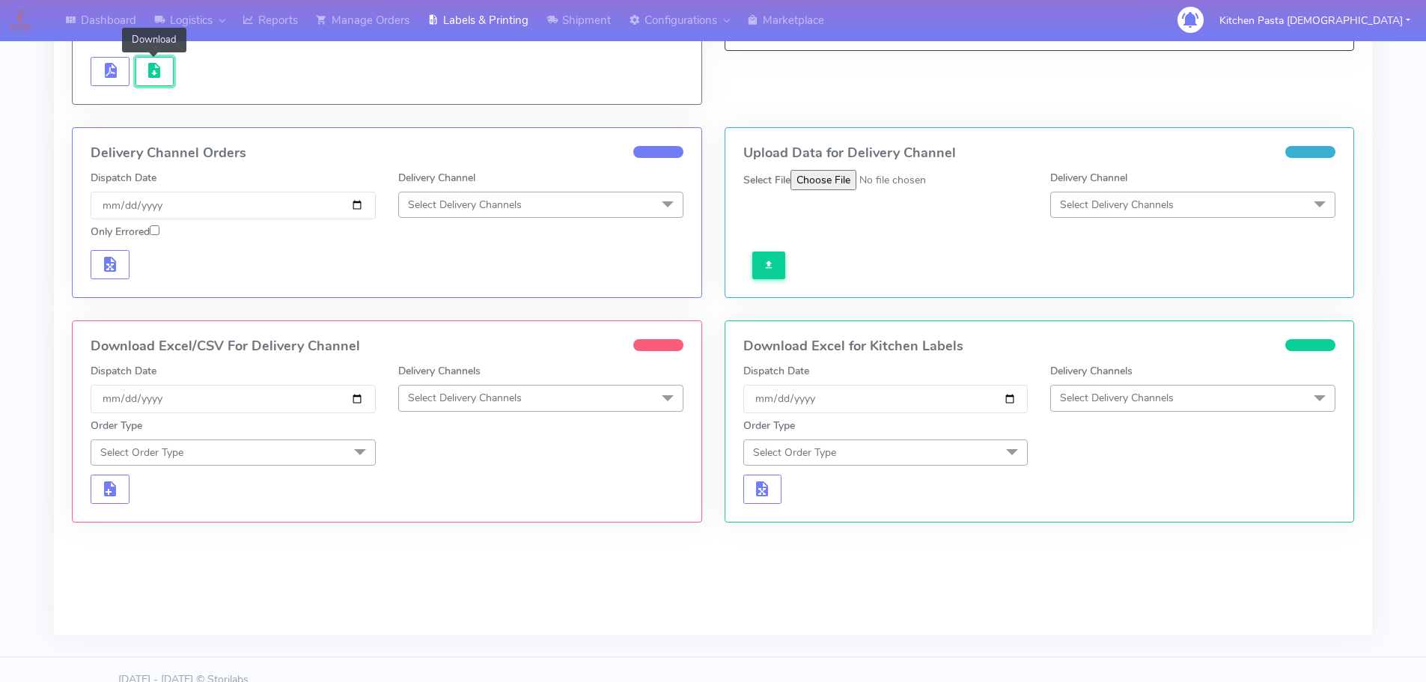
scroll to position [356, 0]
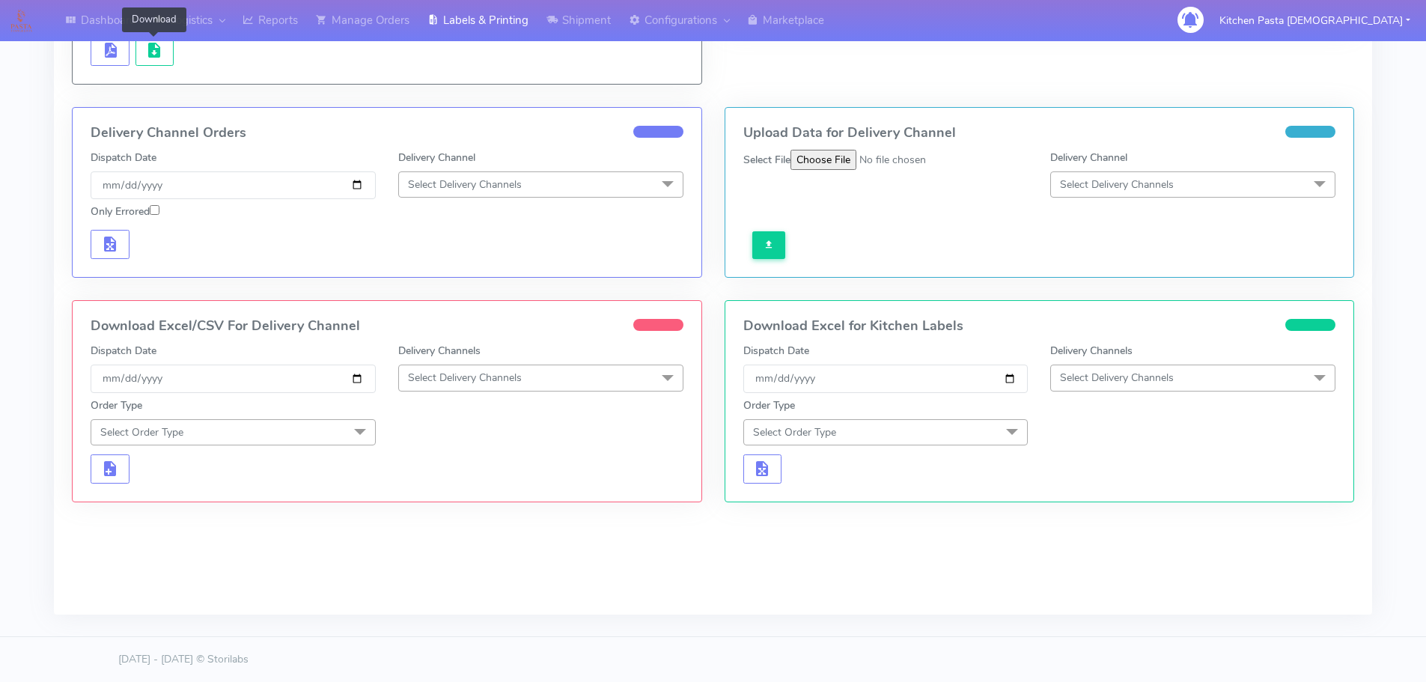
click at [532, 369] on span "Select Delivery Channels" at bounding box center [540, 378] width 285 height 26
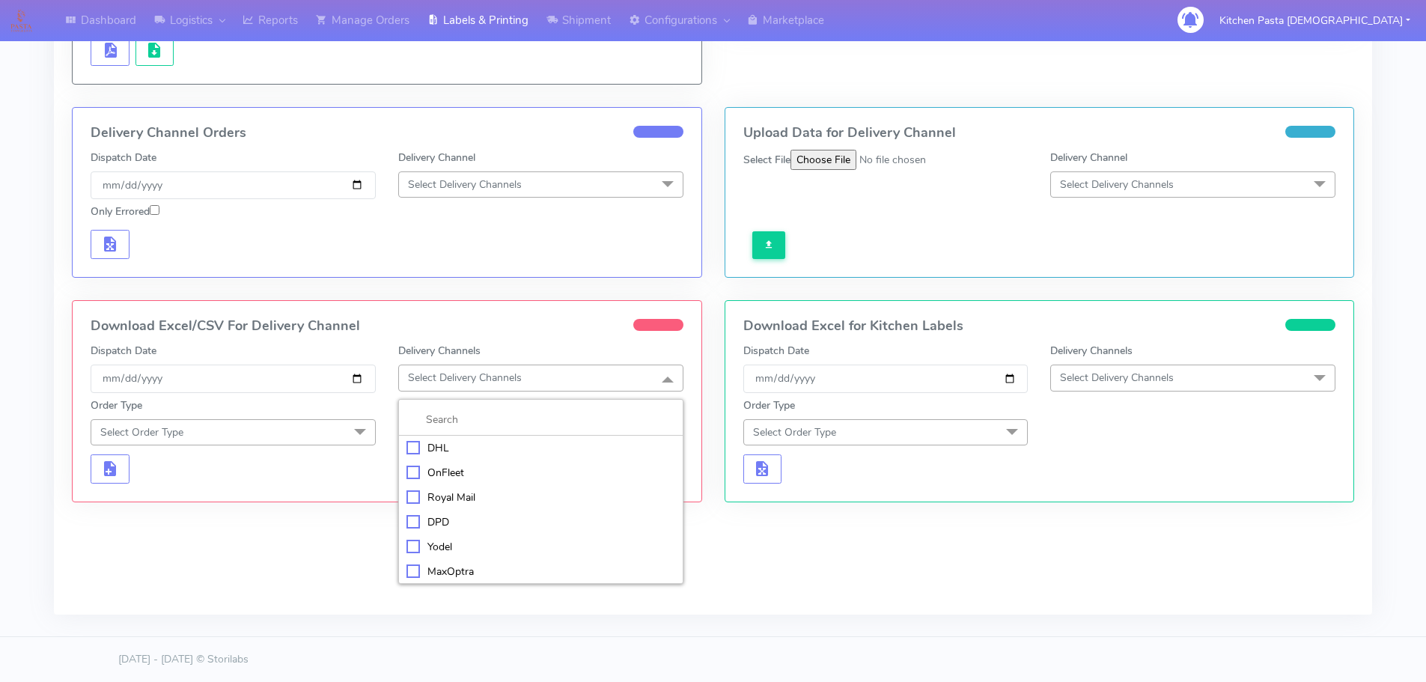
click at [454, 490] on div "Royal Mail" at bounding box center [541, 498] width 269 height 16
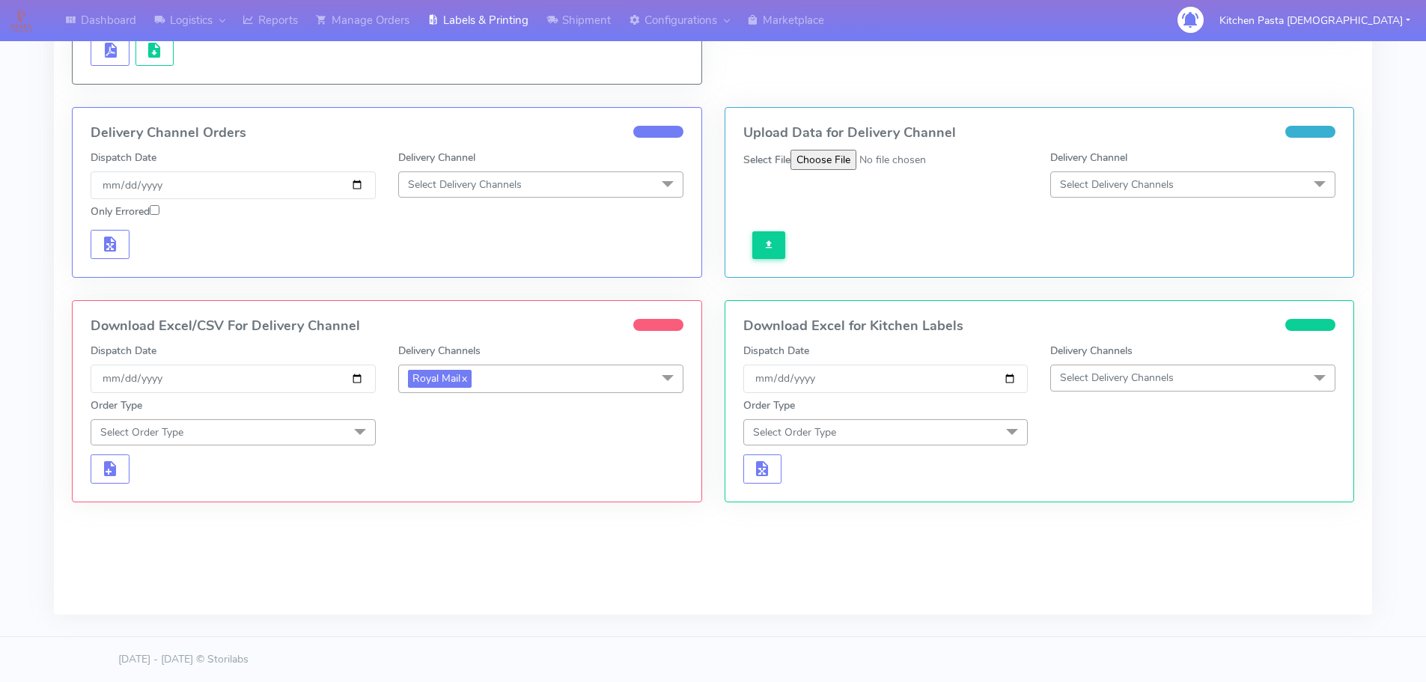
click at [350, 447] on span at bounding box center [360, 433] width 30 height 28
click at [194, 496] on div "Meal" at bounding box center [233, 502] width 269 height 16
click at [451, 434] on span "Select Box Size" at bounding box center [444, 432] width 72 height 14
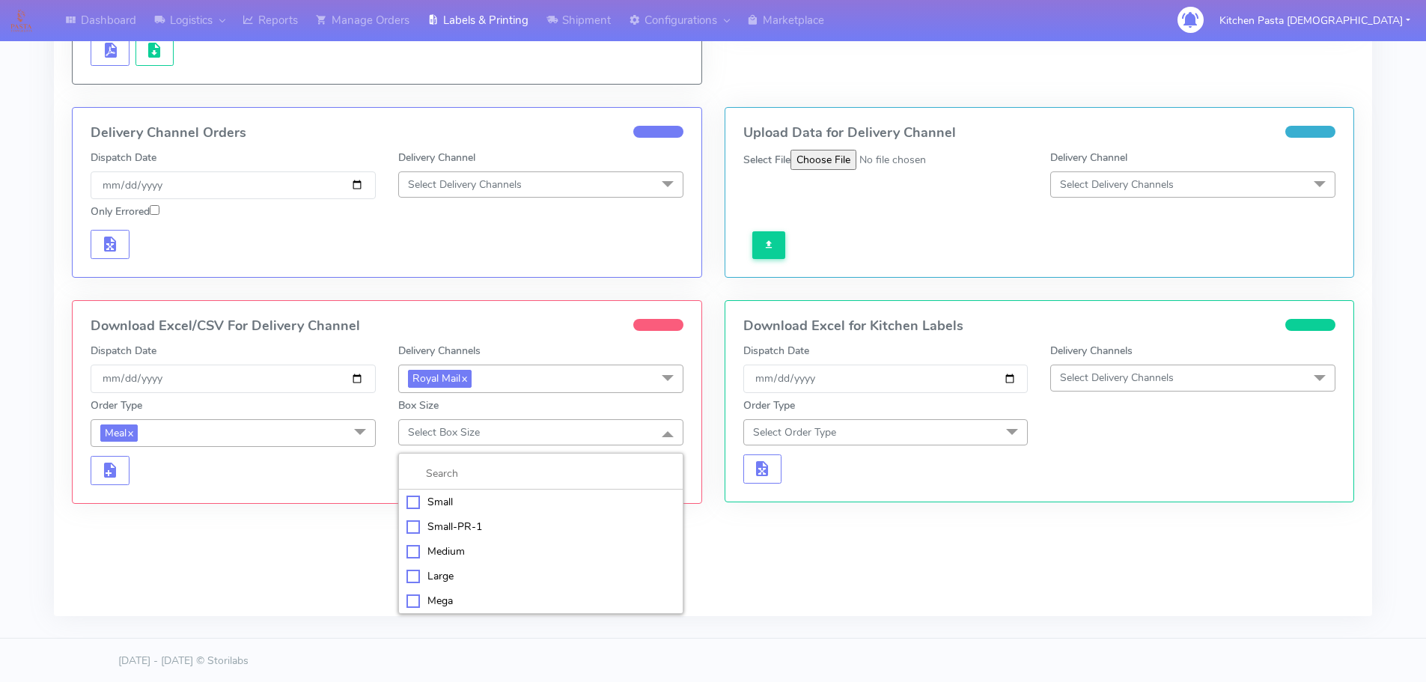
drag, startPoint x: 433, startPoint y: 597, endPoint x: 262, endPoint y: 573, distance: 172.4
click at [424, 596] on div "Mega" at bounding box center [541, 601] width 269 height 16
click at [117, 486] on div "Download Excel/CSV For Delivery Channel Dispatch Date [DATE] Delivery Channels …" at bounding box center [387, 402] width 629 height 202
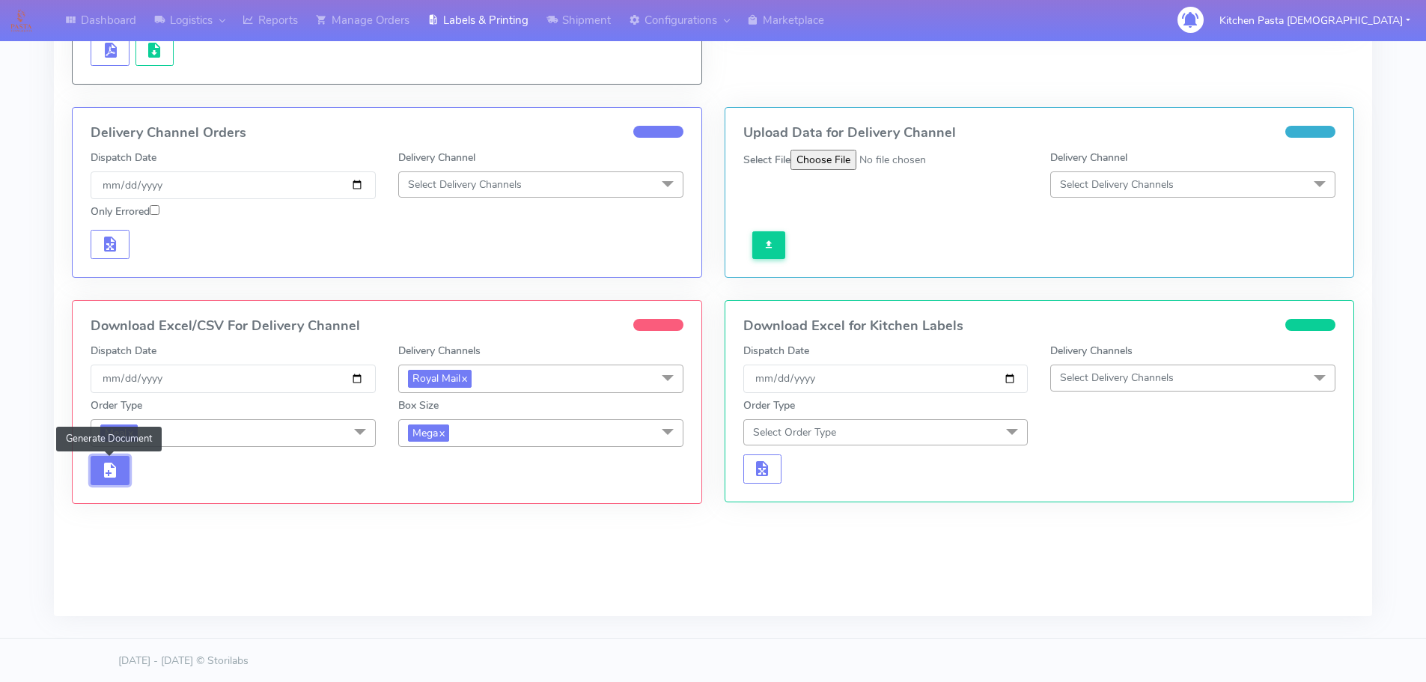
click at [117, 482] on button "button" at bounding box center [110, 470] width 39 height 29
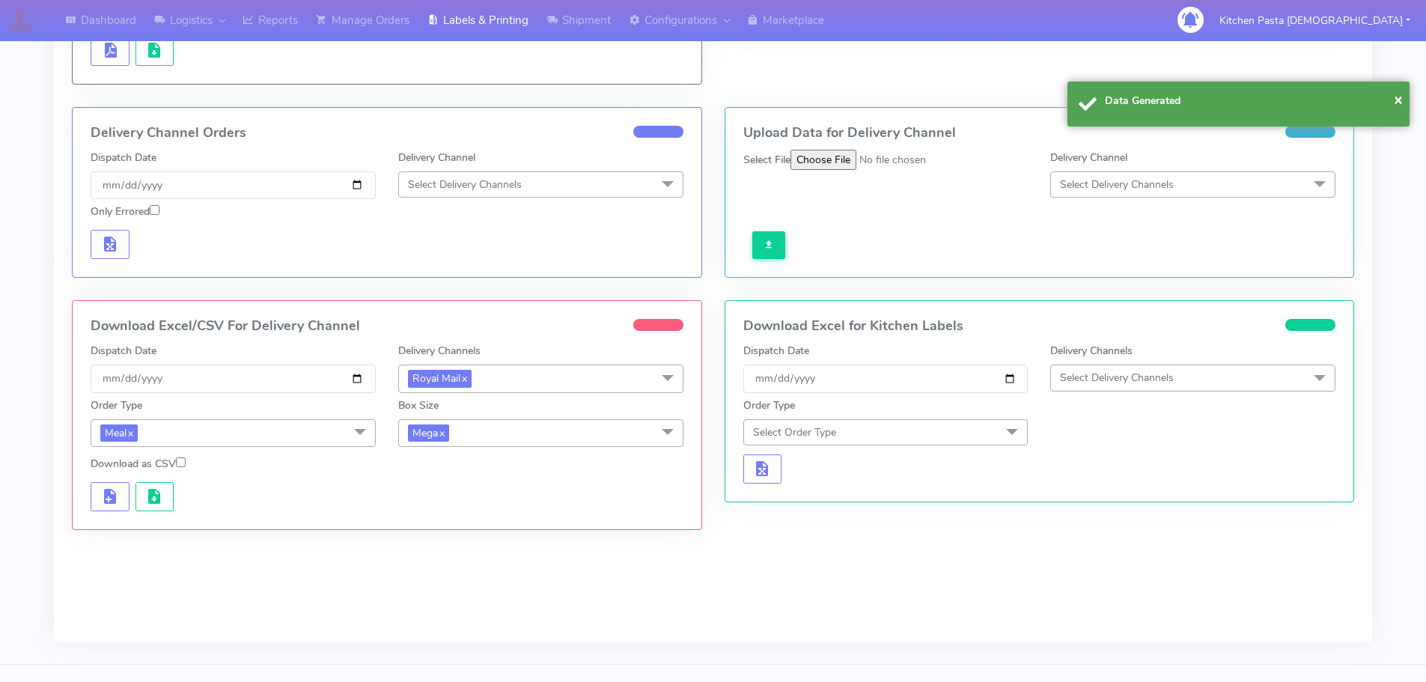
click at [145, 481] on div at bounding box center [386, 495] width 615 height 34
click at [162, 499] on span "button" at bounding box center [154, 500] width 18 height 14
click at [490, 430] on span "Mega x" at bounding box center [540, 433] width 285 height 28
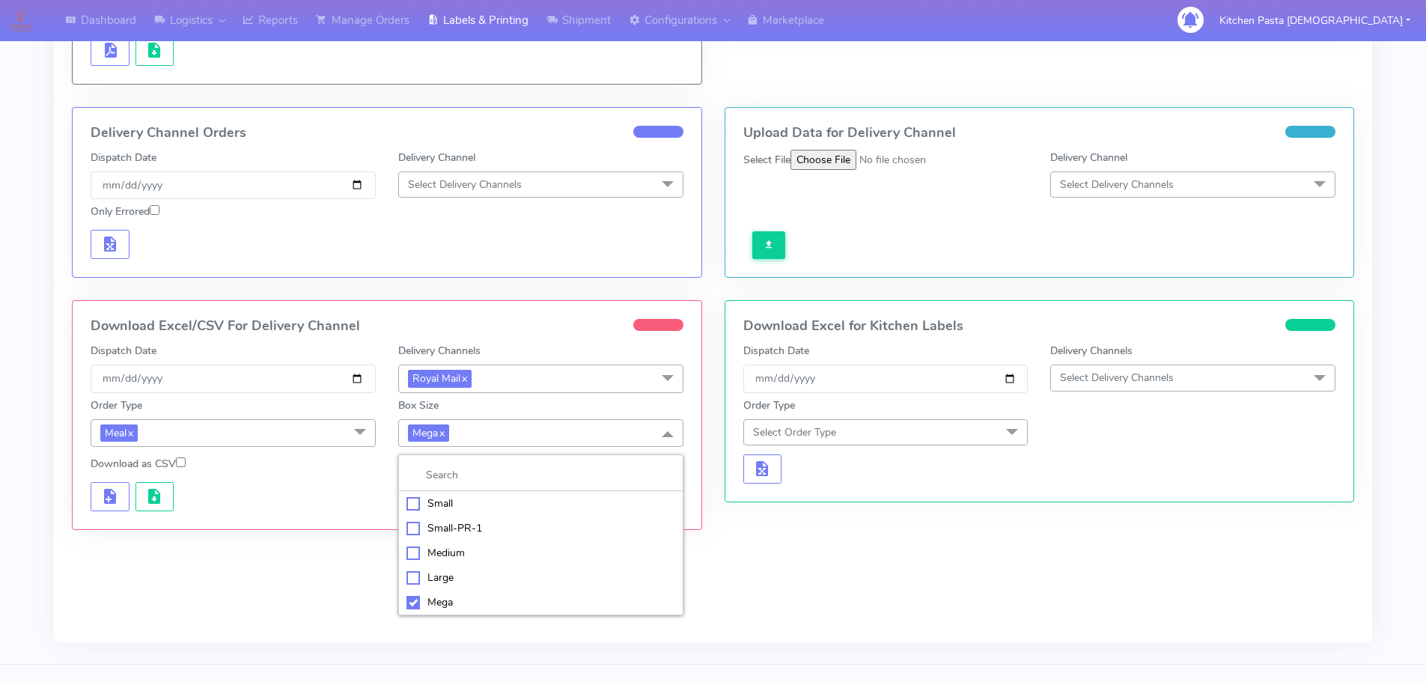
click at [441, 561] on li "Medium" at bounding box center [541, 553] width 284 height 25
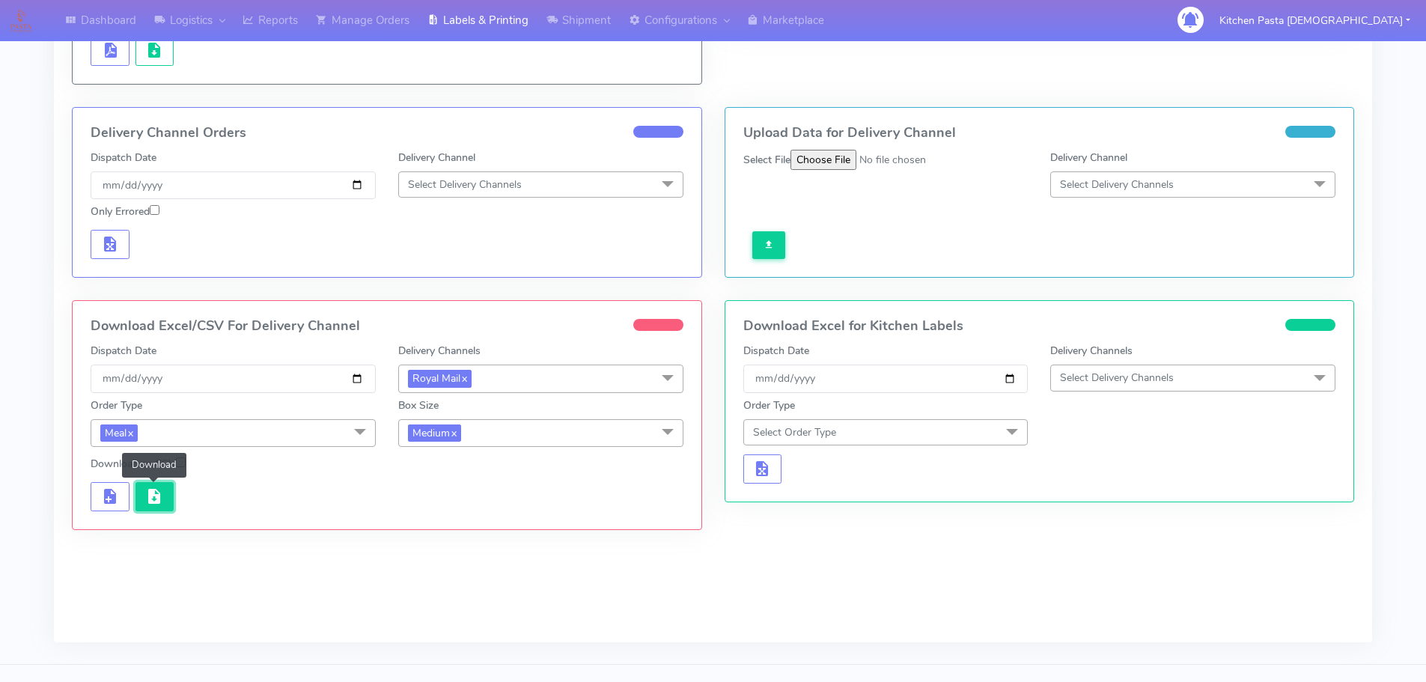
click at [139, 498] on button "button" at bounding box center [155, 496] width 39 height 29
click at [502, 436] on span "Medium x" at bounding box center [540, 433] width 285 height 28
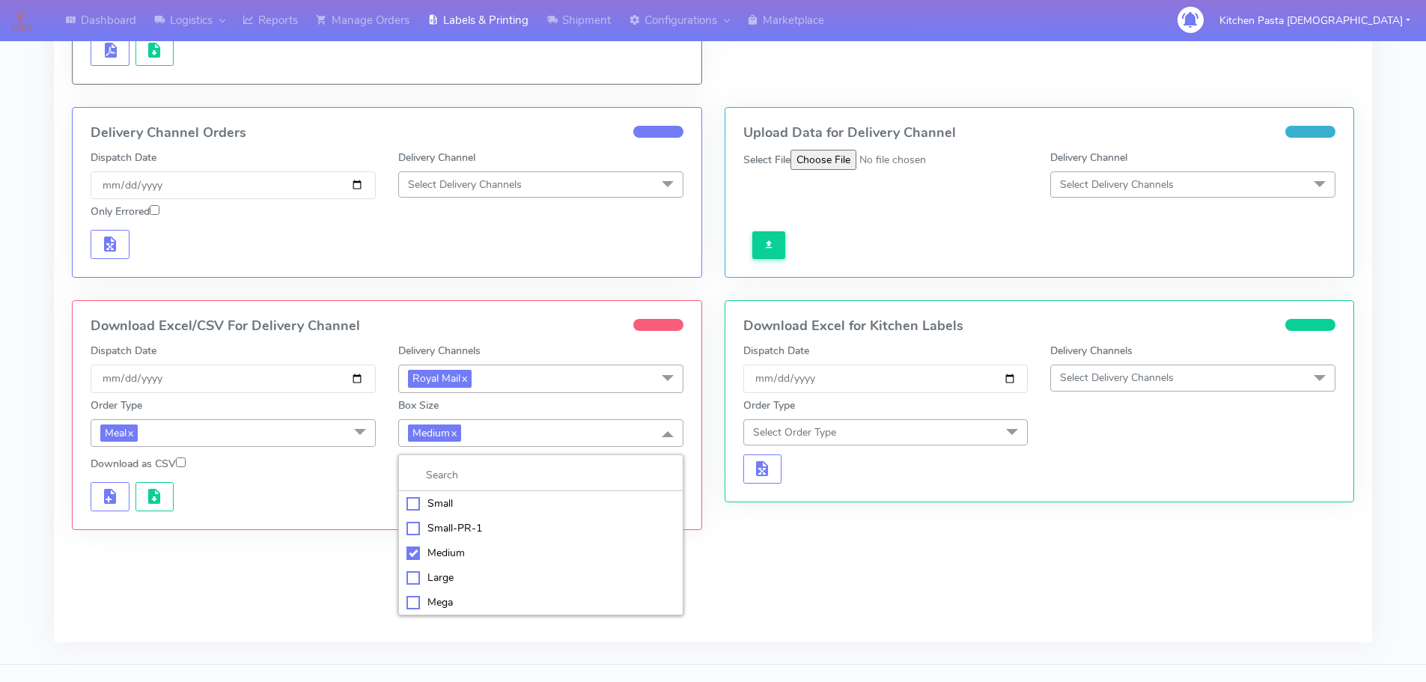
click at [446, 498] on div "Small" at bounding box center [541, 504] width 269 height 16
click at [463, 433] on span "Small x" at bounding box center [540, 433] width 285 height 28
click at [457, 547] on div "Medium" at bounding box center [541, 553] width 269 height 16
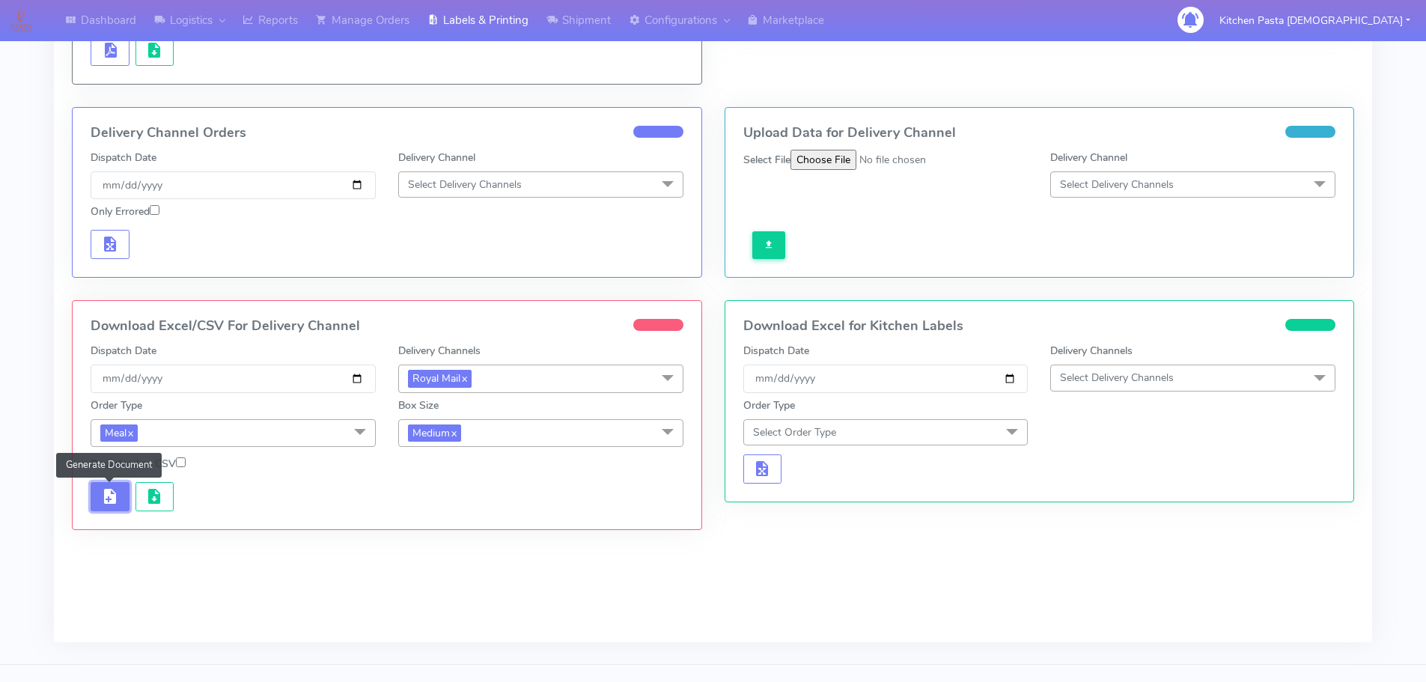
click at [105, 511] on button "button" at bounding box center [110, 496] width 39 height 29
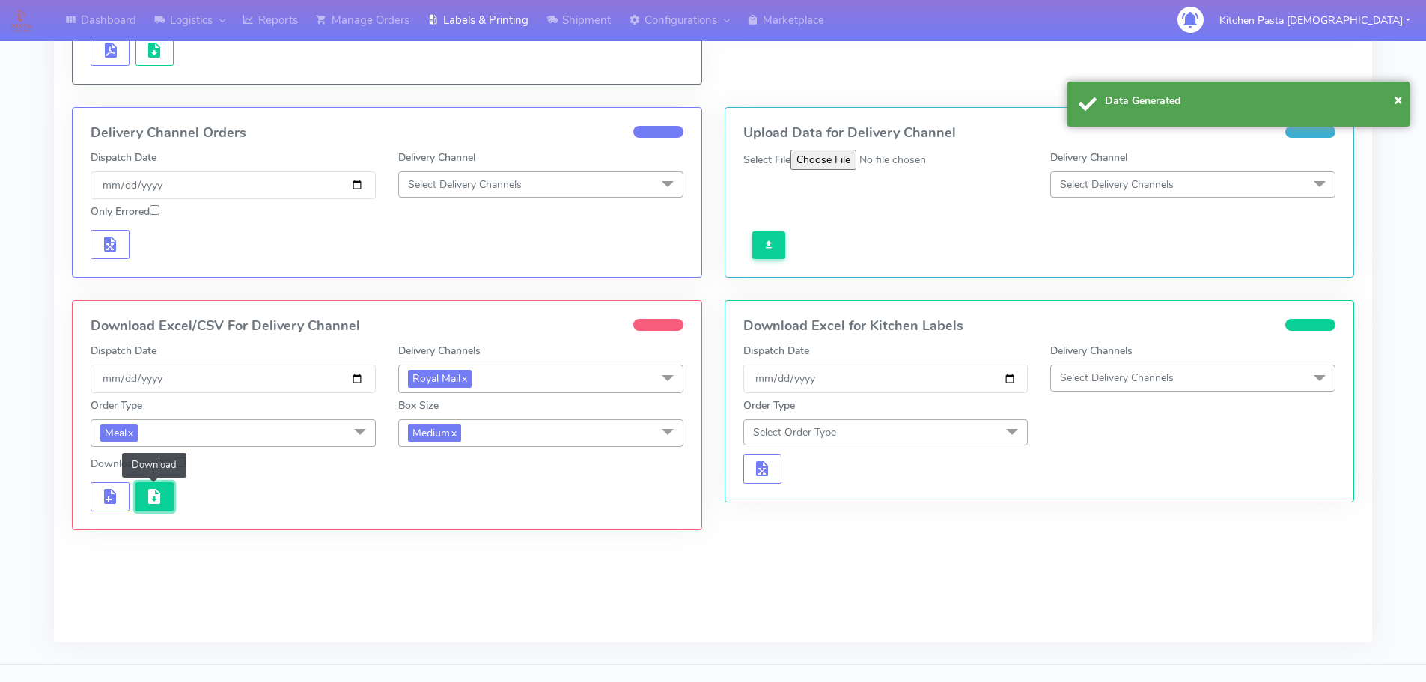
click at [156, 500] on span "button" at bounding box center [154, 500] width 18 height 14
click at [523, 438] on span "Medium x" at bounding box center [540, 433] width 285 height 28
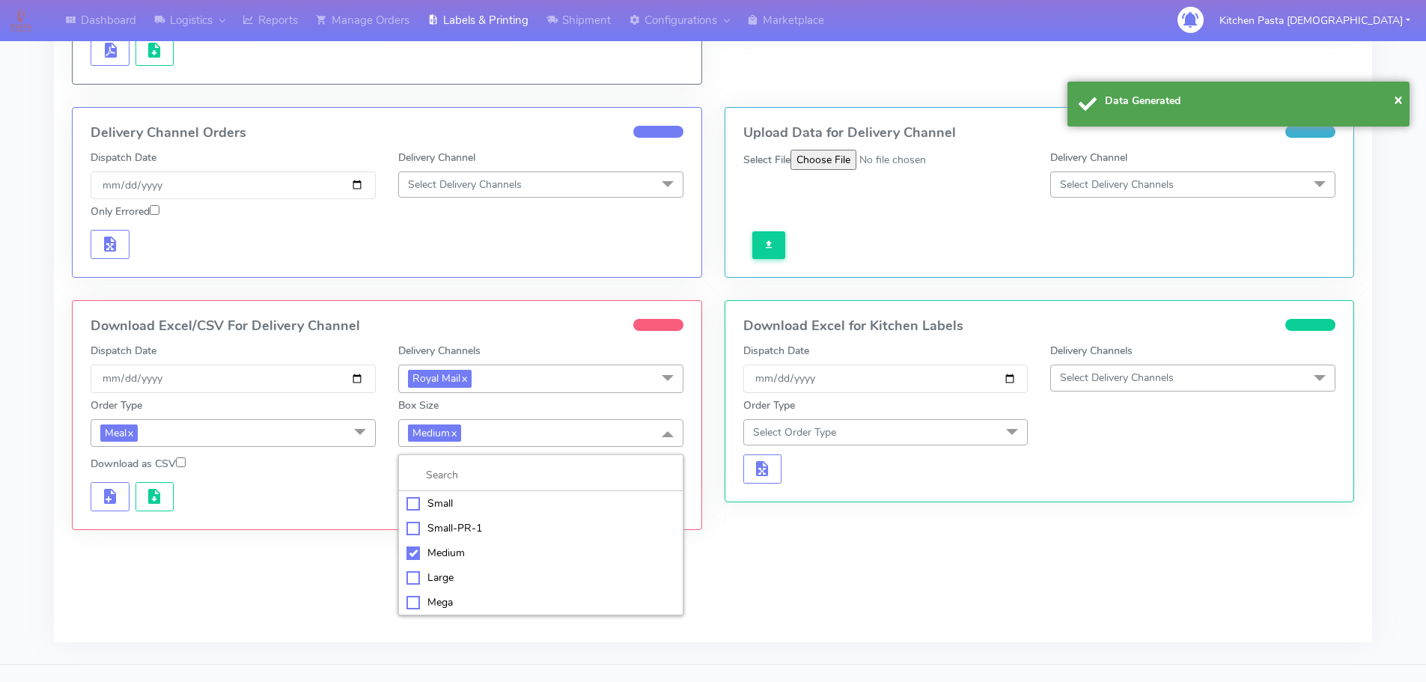
click at [465, 501] on div "Small" at bounding box center [541, 504] width 269 height 16
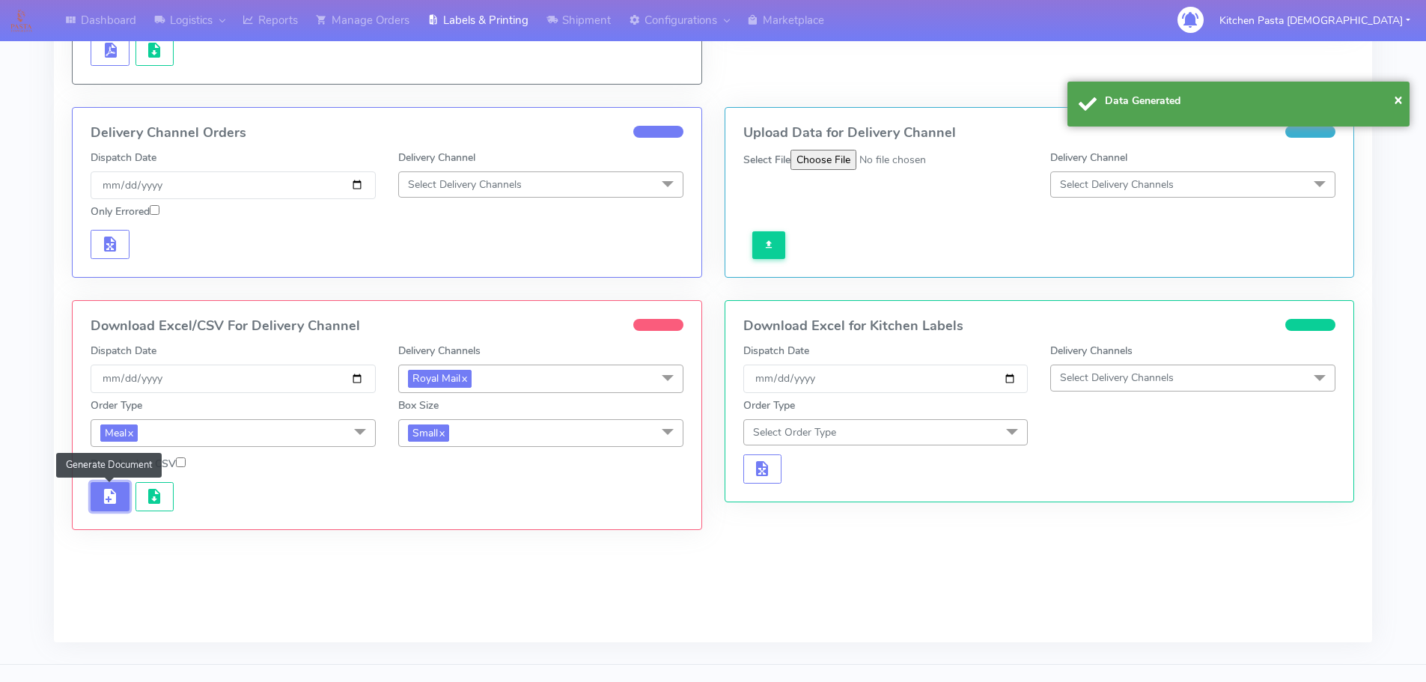
click at [117, 493] on span "button" at bounding box center [110, 500] width 18 height 14
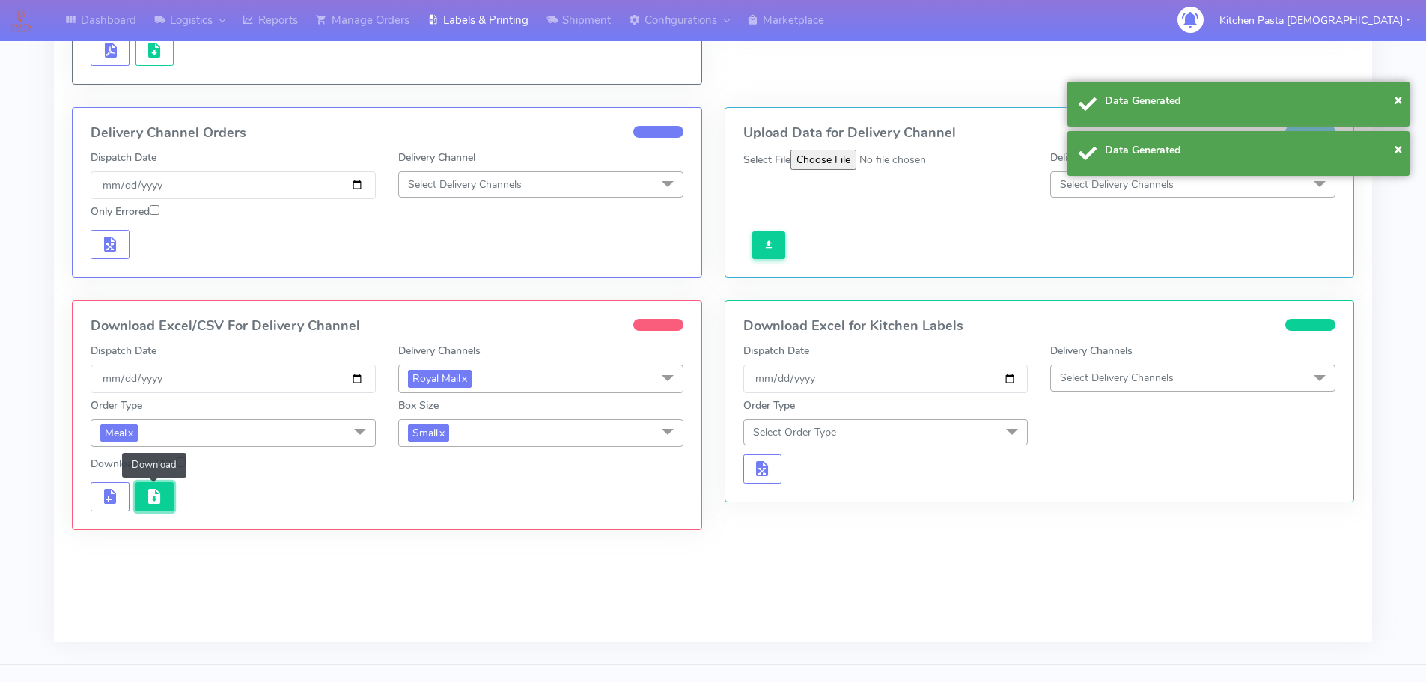
click at [148, 499] on span "button" at bounding box center [154, 500] width 18 height 14
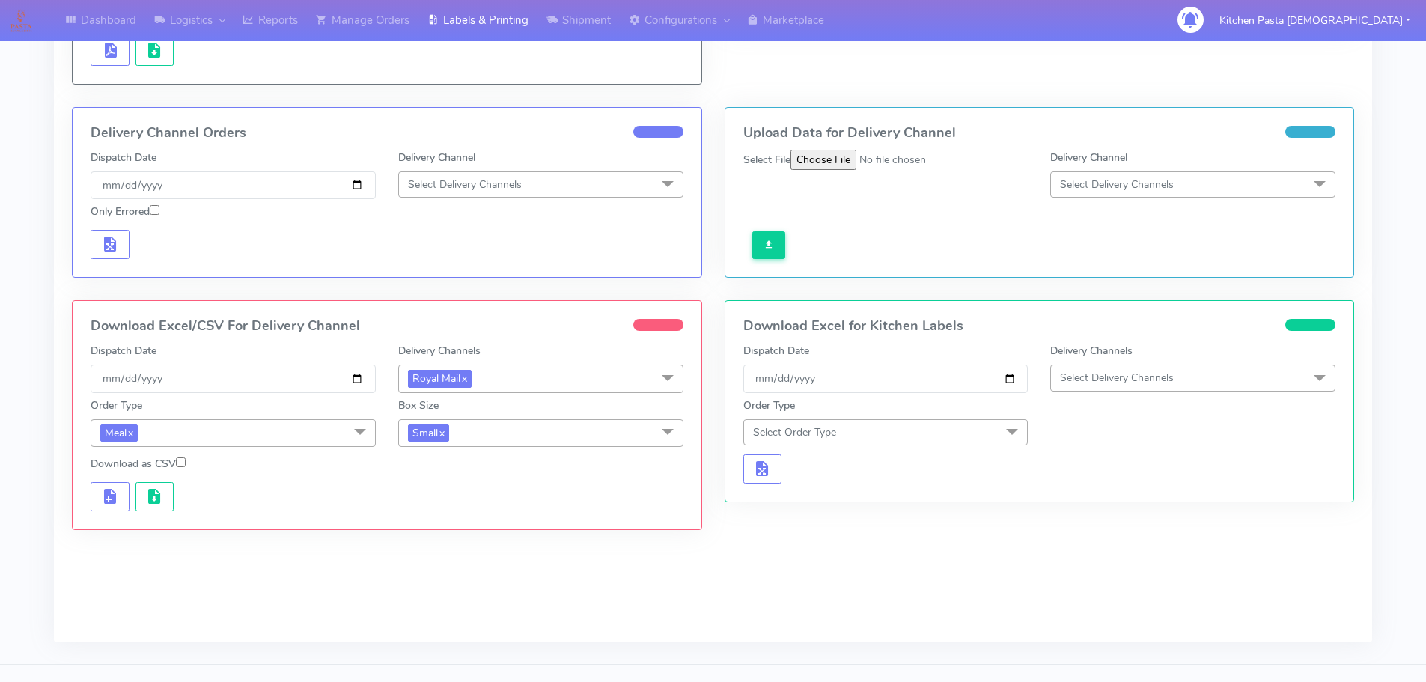
click at [489, 434] on span "Small x" at bounding box center [540, 433] width 285 height 28
click at [453, 579] on div "Large" at bounding box center [541, 578] width 269 height 16
click at [109, 493] on span "button" at bounding box center [110, 500] width 18 height 14
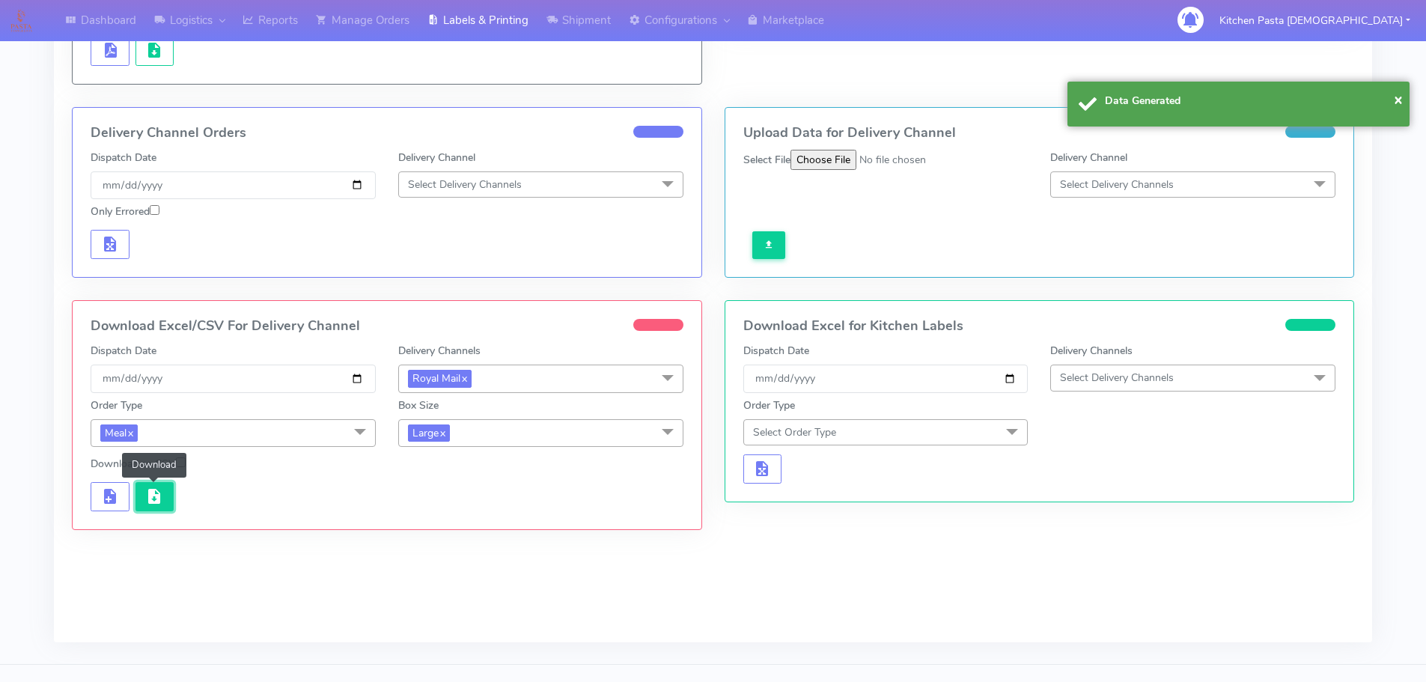
click at [143, 493] on button "button" at bounding box center [155, 496] width 39 height 29
